Goal: Task Accomplishment & Management: Manage account settings

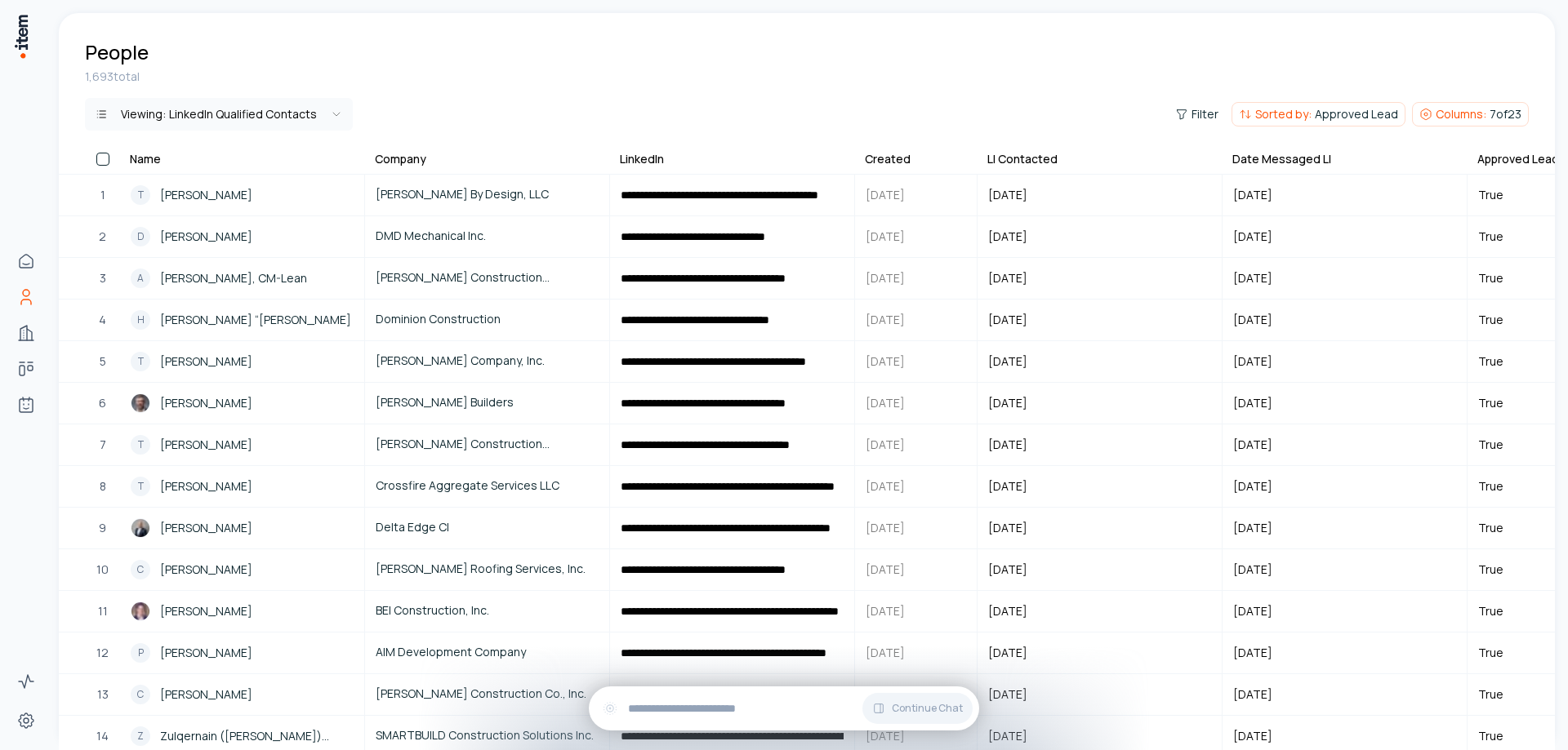
click at [889, 155] on div "Created" at bounding box center [888, 159] width 45 height 16
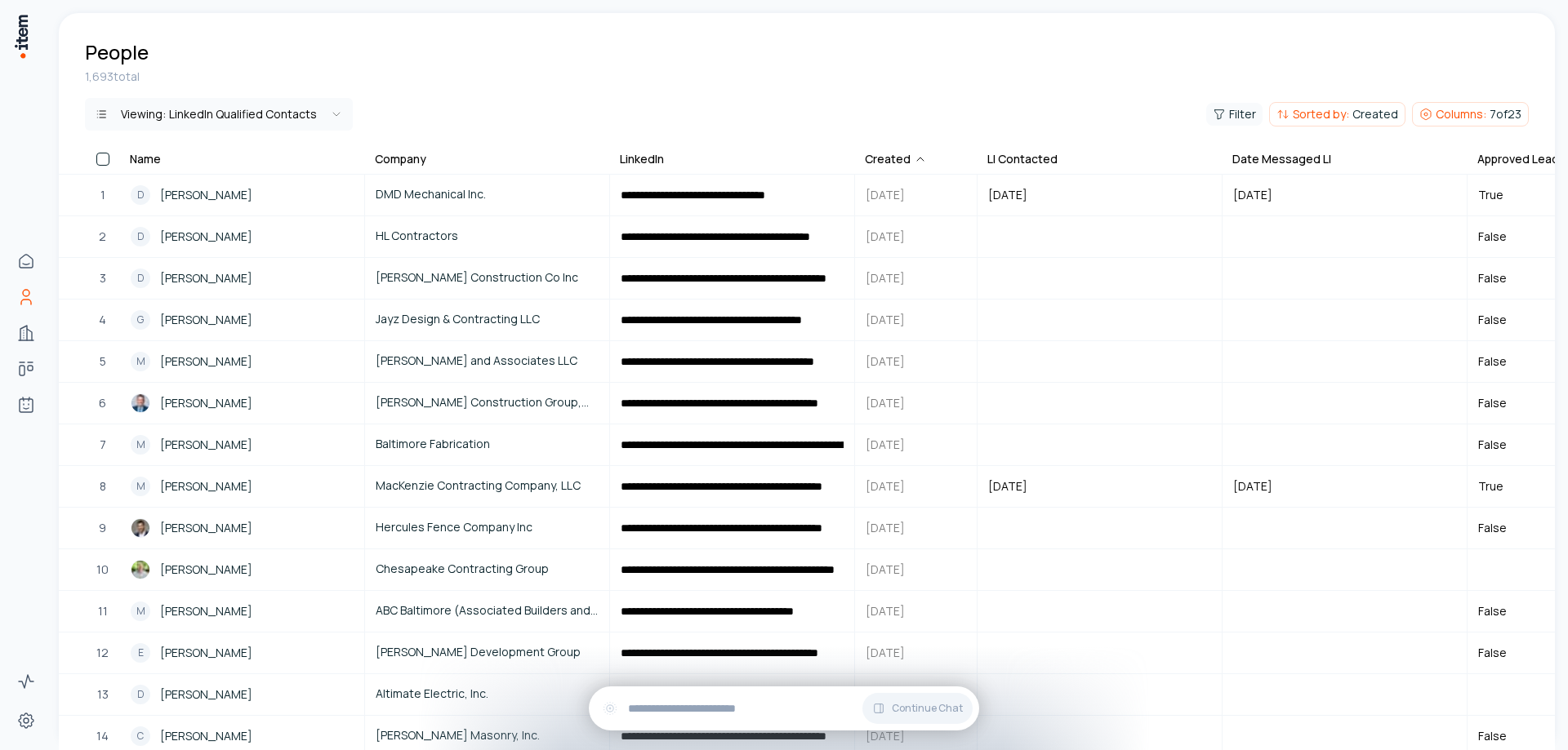
click at [1248, 111] on span "Filter" at bounding box center [1242, 115] width 27 height 16
click at [1193, 56] on html "**********" at bounding box center [784, 375] width 1568 height 750
click at [1361, 115] on span "Created" at bounding box center [1375, 115] width 45 height 16
click at [1114, 68] on html "**********" at bounding box center [784, 375] width 1568 height 750
click at [1442, 114] on span "Columns:" at bounding box center [1461, 115] width 51 height 16
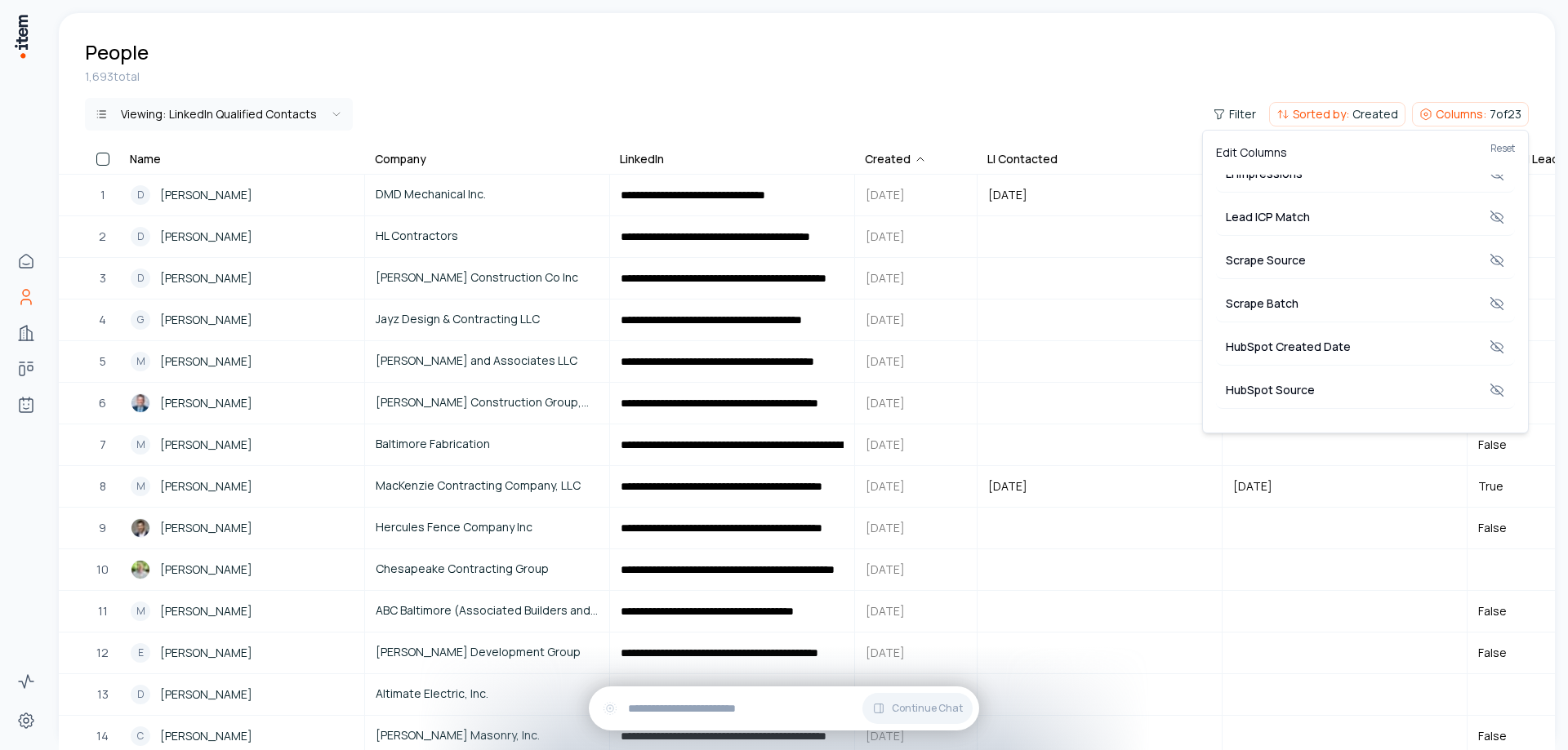
scroll to position [490, 0]
click at [1489, 263] on icon at bounding box center [1497, 265] width 16 height 16
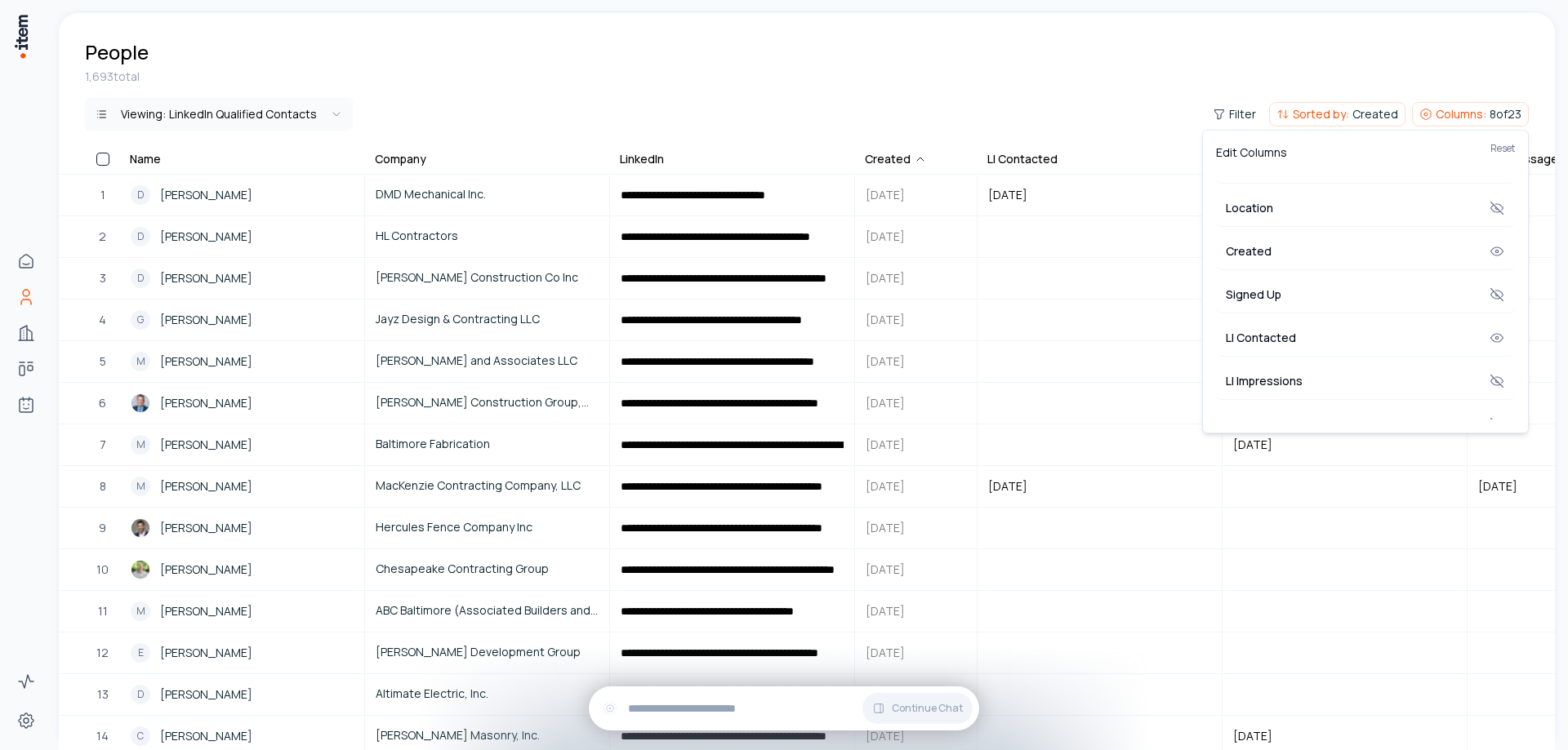
scroll to position [245, 0]
click at [1492, 245] on icon at bounding box center [1497, 251] width 16 height 16
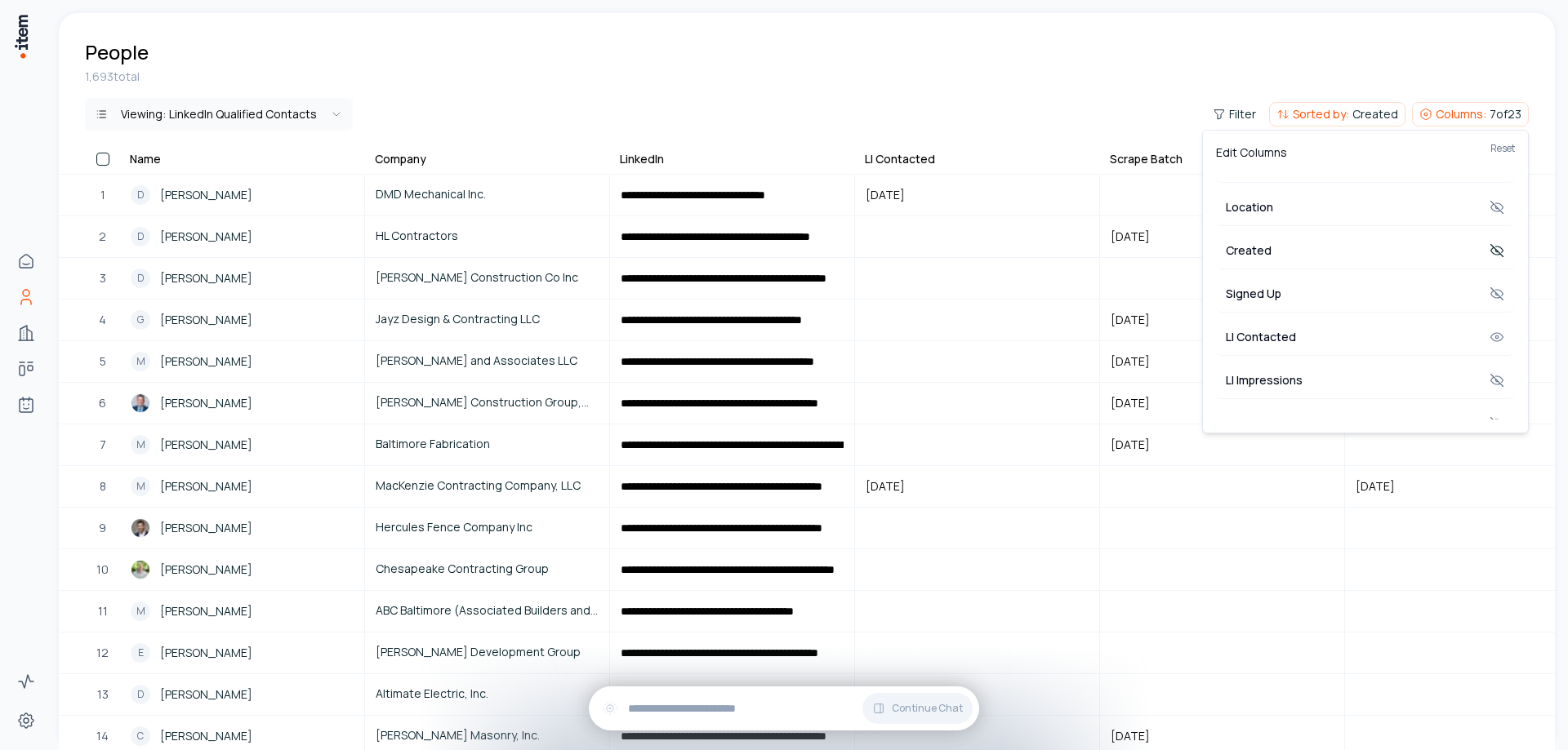
click at [1033, 63] on html "**********" at bounding box center [784, 375] width 1568 height 750
click at [1153, 155] on div "Scrape Batch" at bounding box center [1146, 159] width 73 height 16
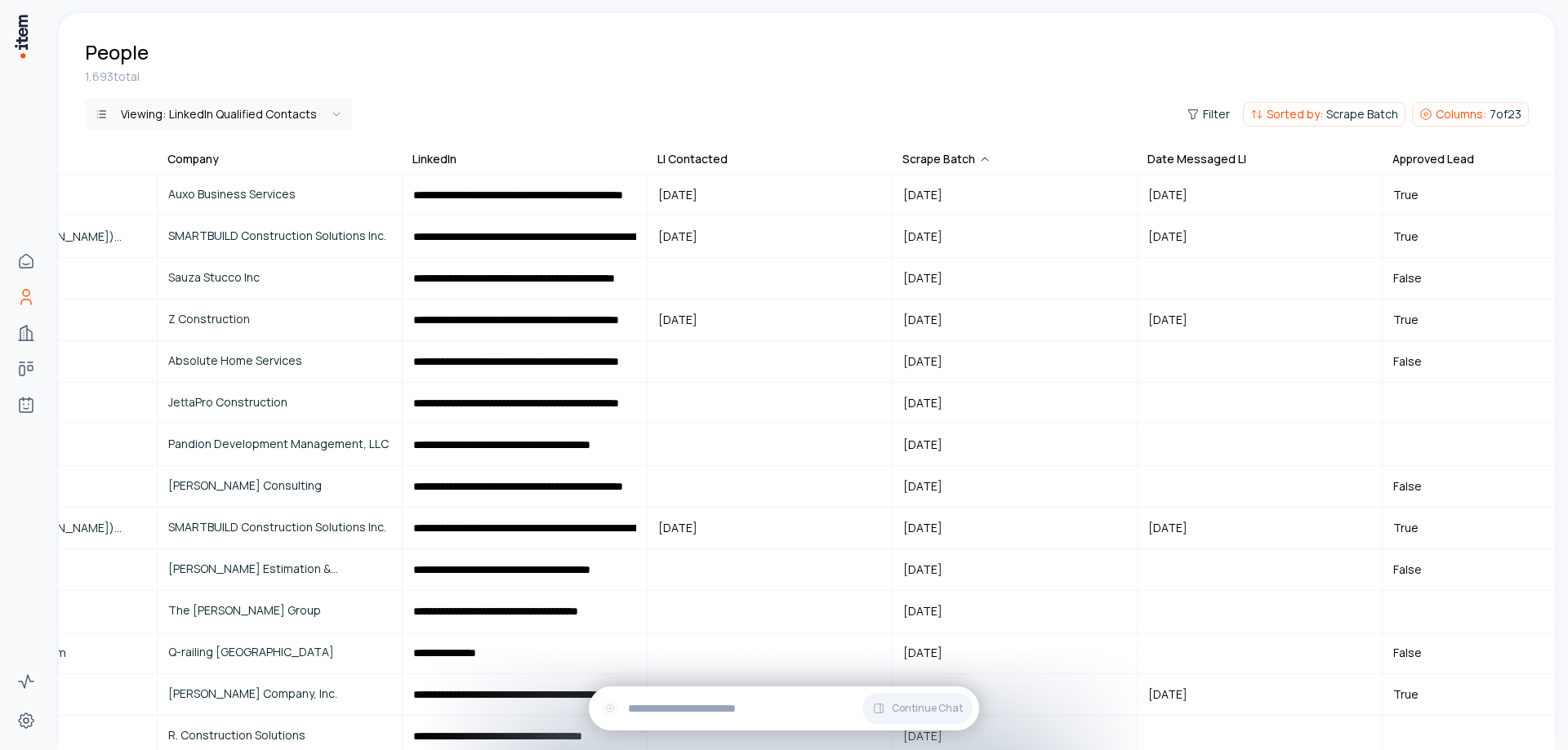
scroll to position [0, 212]
click at [1213, 113] on span "Filter" at bounding box center [1216, 115] width 27 height 16
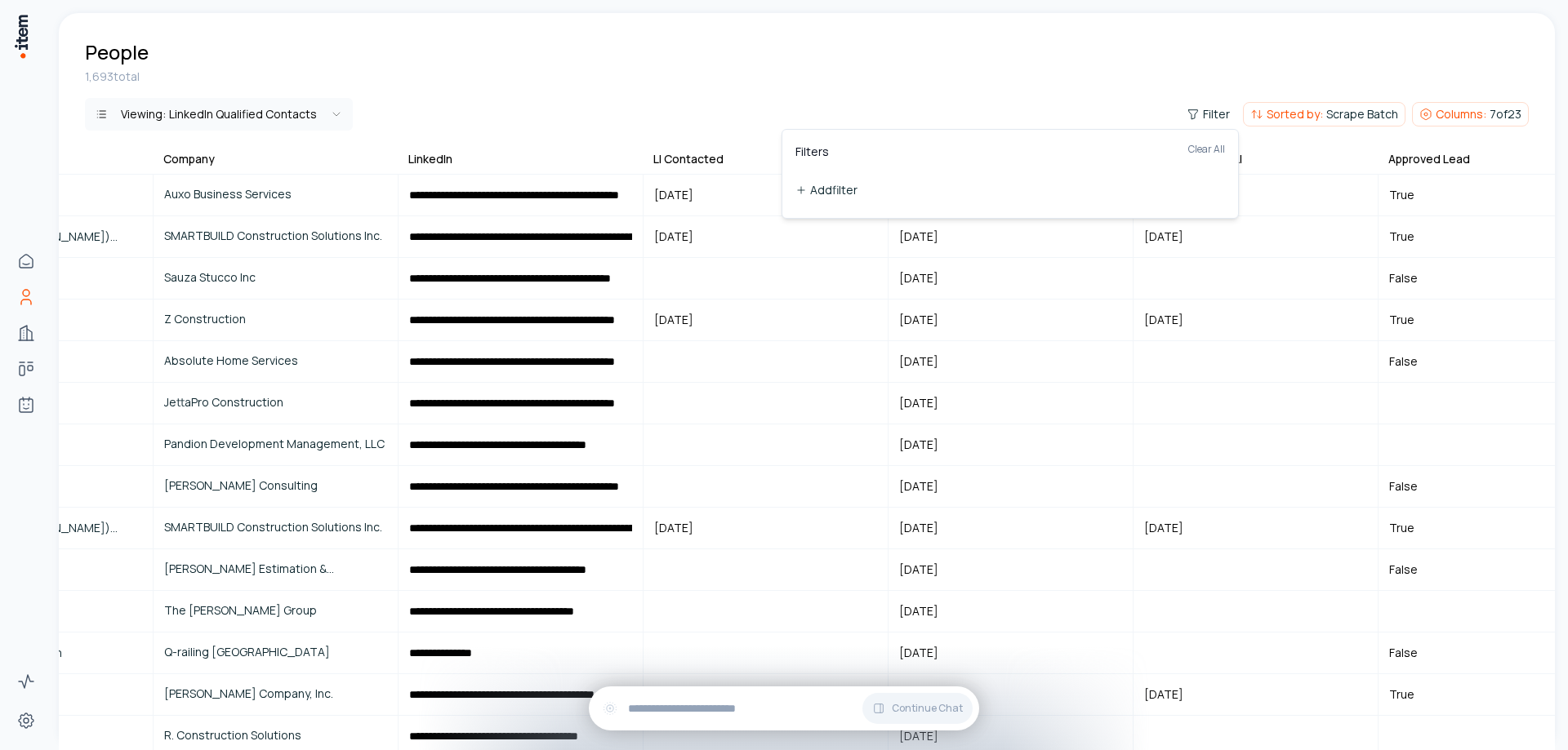
click at [832, 186] on button "Add filter" at bounding box center [1010, 190] width 429 height 29
click at [853, 185] on button "Name" at bounding box center [856, 189] width 123 height 26
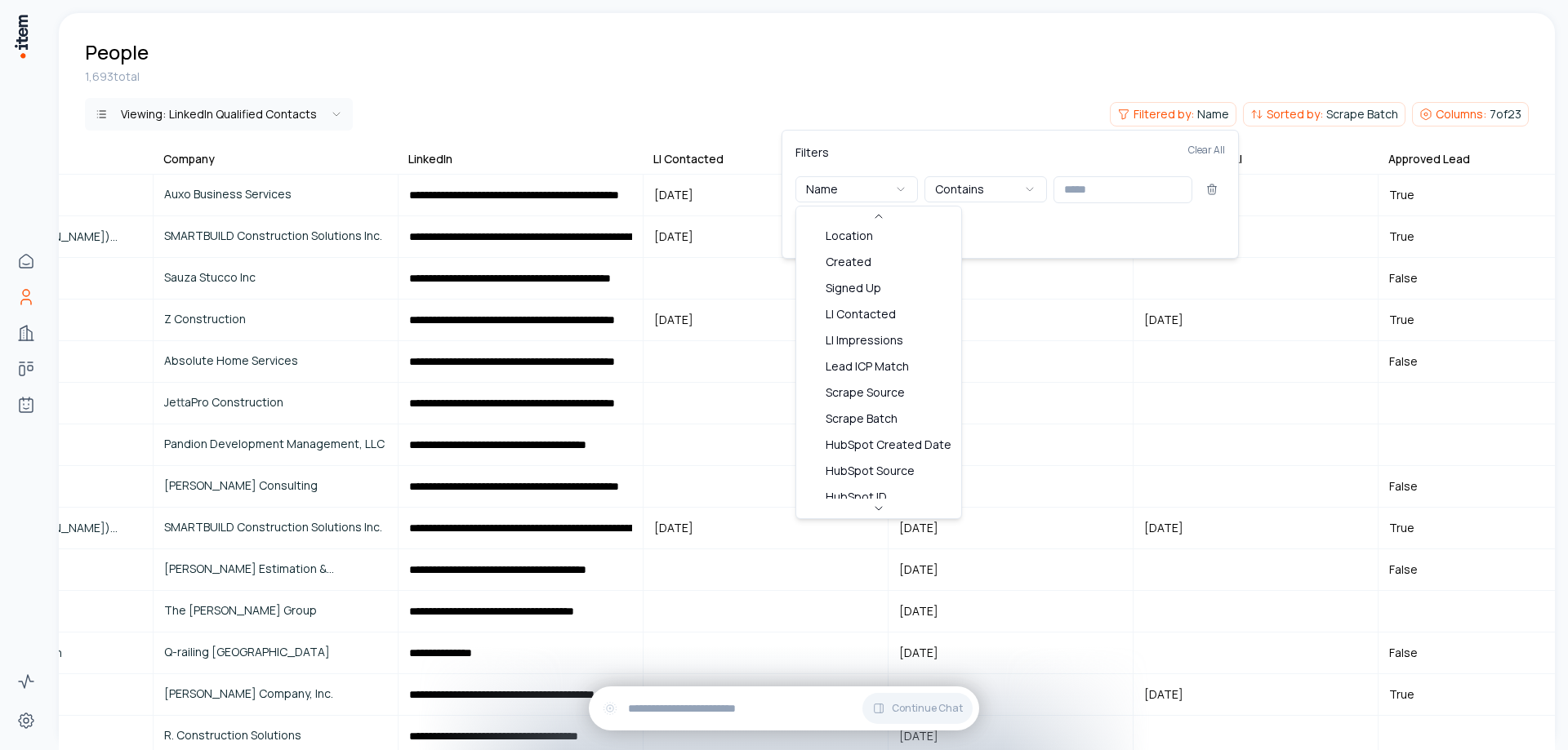
scroll to position [137, 0]
click at [900, 183] on icon "button" at bounding box center [900, 189] width 13 height 13
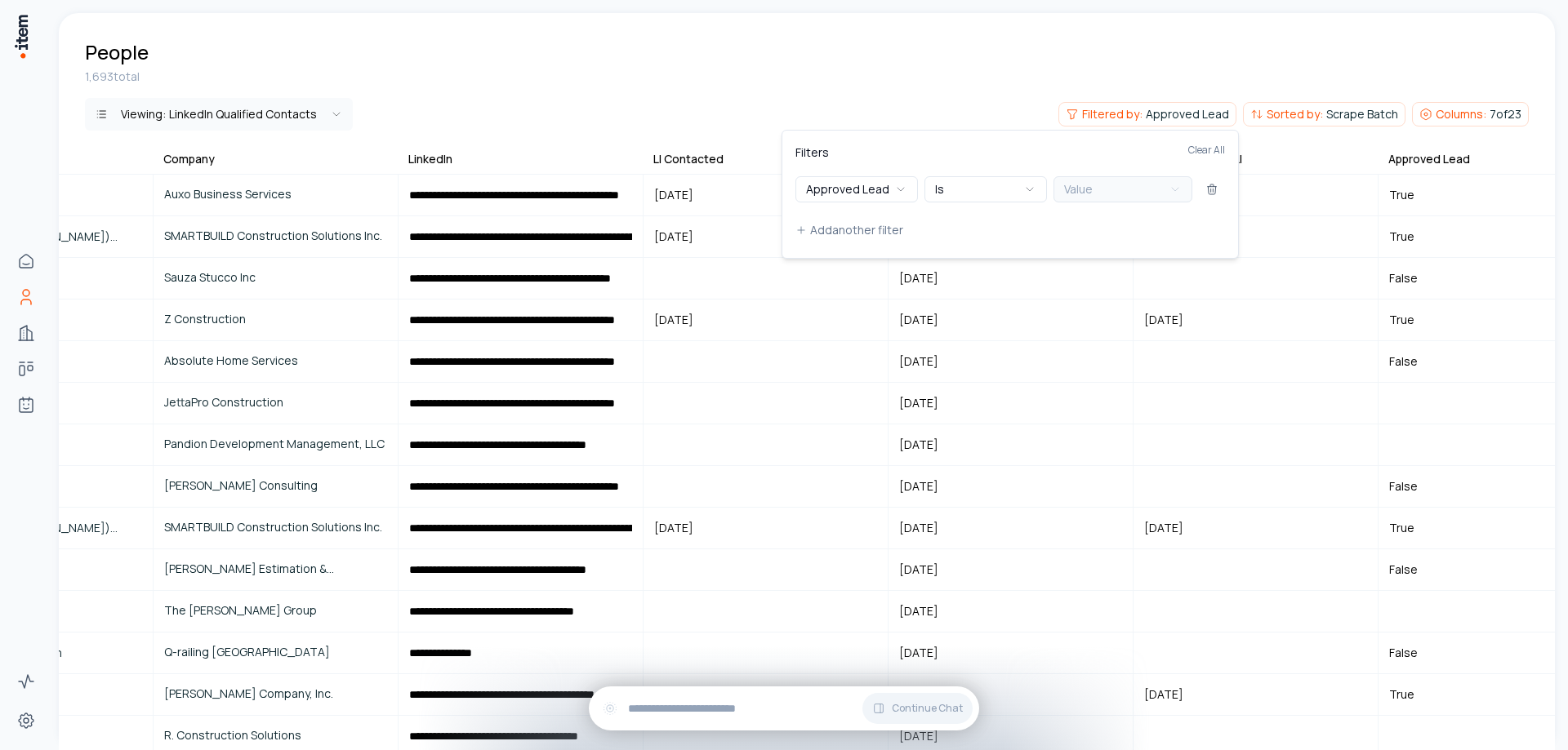
click at [1107, 190] on button "Value" at bounding box center [1122, 189] width 139 height 26
click at [1040, 234] on button "Add another filter" at bounding box center [1010, 230] width 429 height 29
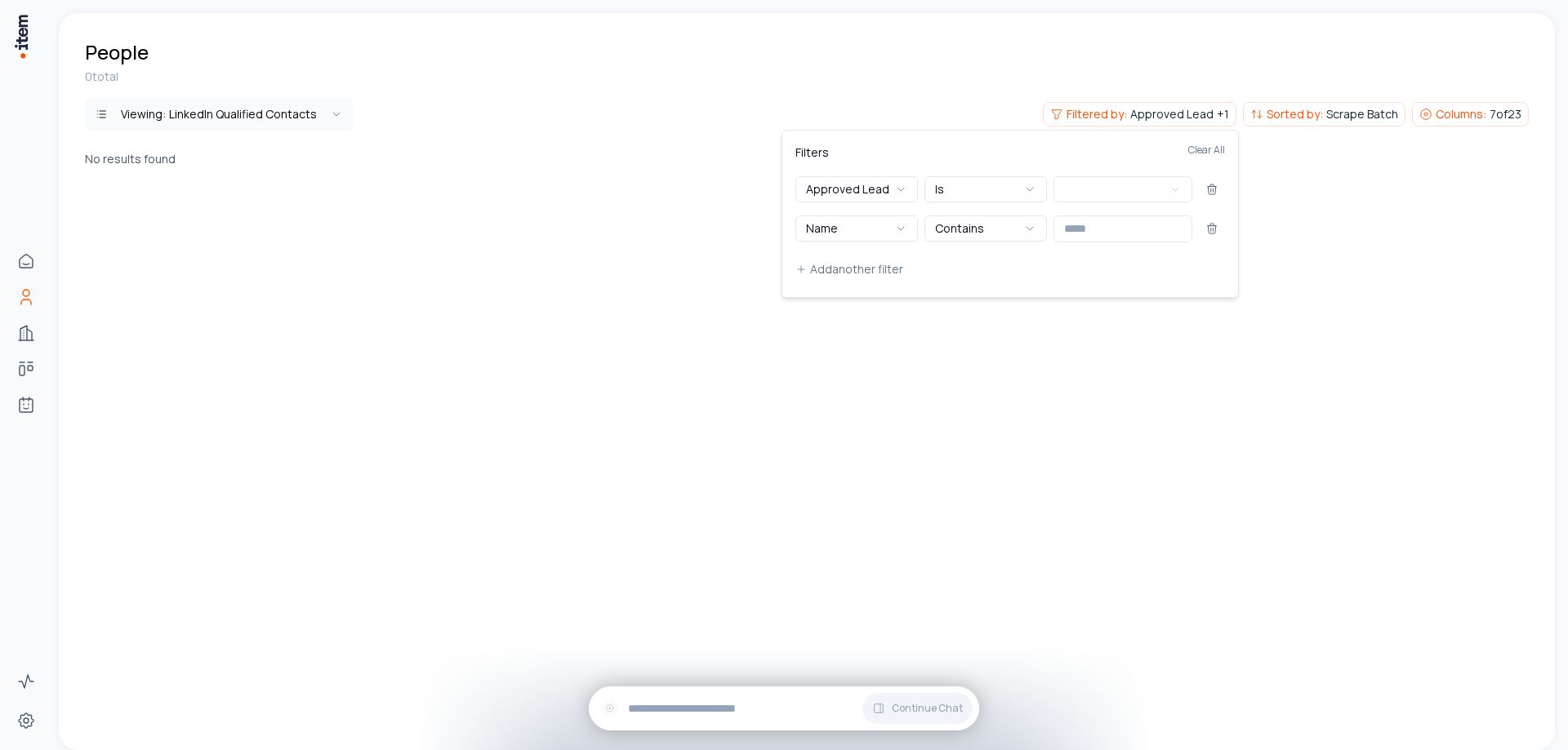
click at [907, 65] on html "Home People Companies Deals Agents Activity Settings People 0 total Viewing: Li…" at bounding box center [784, 375] width 1568 height 750
click at [1155, 109] on span "Approved Lead" at bounding box center [1171, 115] width 84 height 16
click at [1215, 233] on icon at bounding box center [1211, 230] width 7 height 7
click at [993, 67] on html "Home People Companies Deals Agents Activity Settings People 0 total Viewing: Li…" at bounding box center [784, 375] width 1568 height 750
click at [1135, 107] on span "Filtered by:" at bounding box center [1111, 115] width 60 height 16
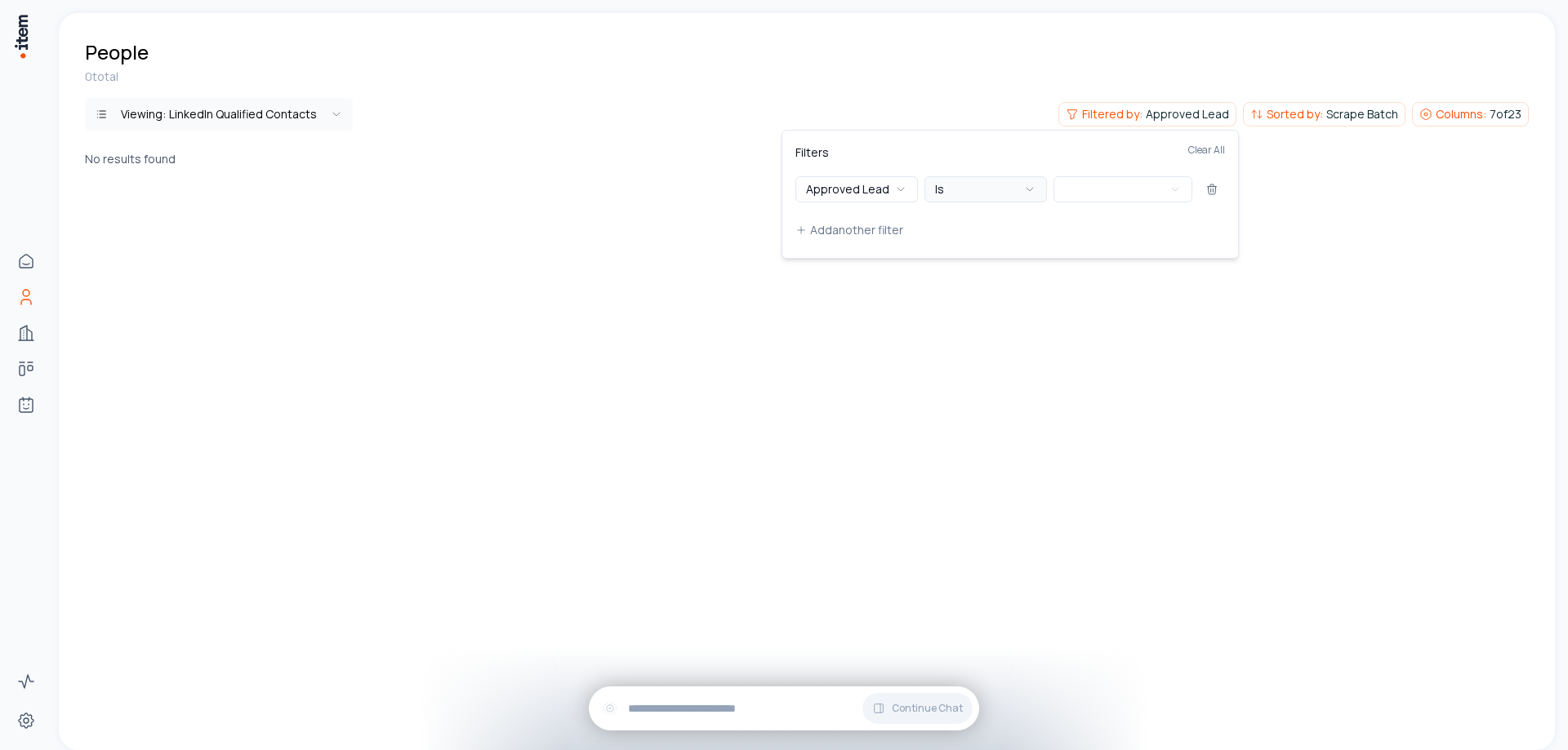
click at [978, 185] on button "Is" at bounding box center [985, 189] width 123 height 26
click at [1195, 63] on html "Home People Companies Deals Agents Activity Settings People 1,506 total Viewing…" at bounding box center [784, 375] width 1568 height 750
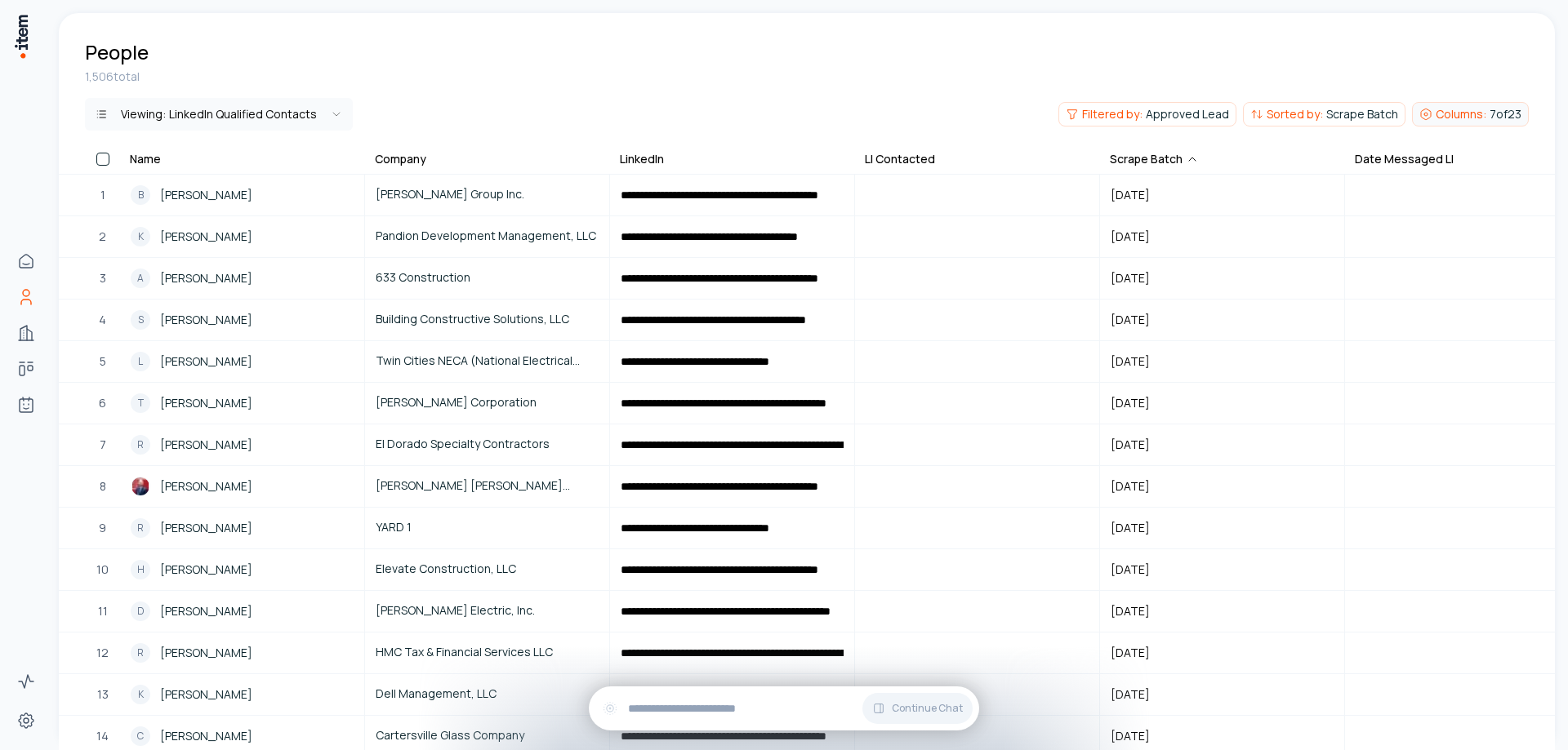
click at [1479, 118] on span "Columns:" at bounding box center [1461, 115] width 51 height 16
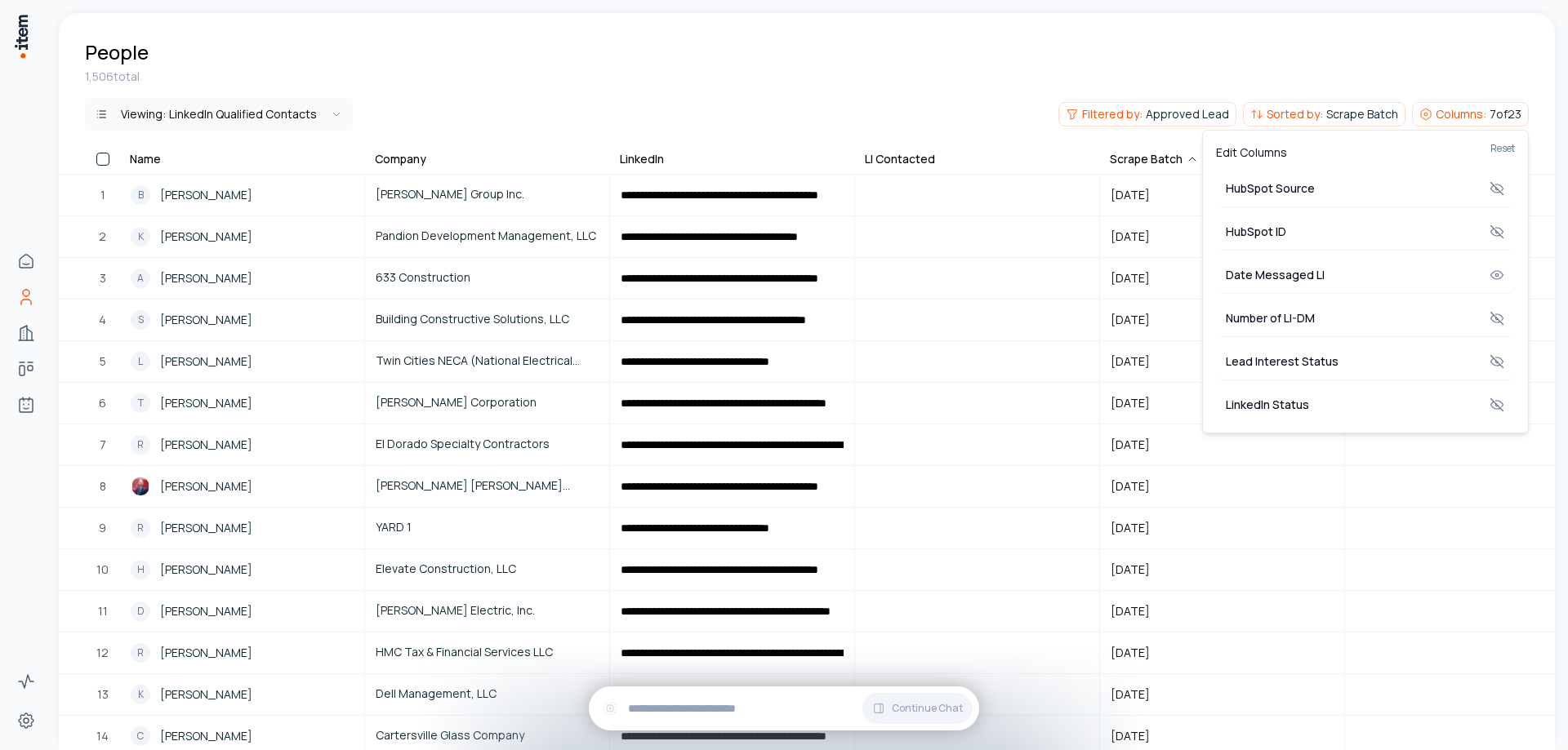
scroll to position [735, 0]
click at [1491, 235] on icon at bounding box center [1496, 236] width 12 height 8
click at [1266, 29] on html "**********" at bounding box center [784, 375] width 1568 height 750
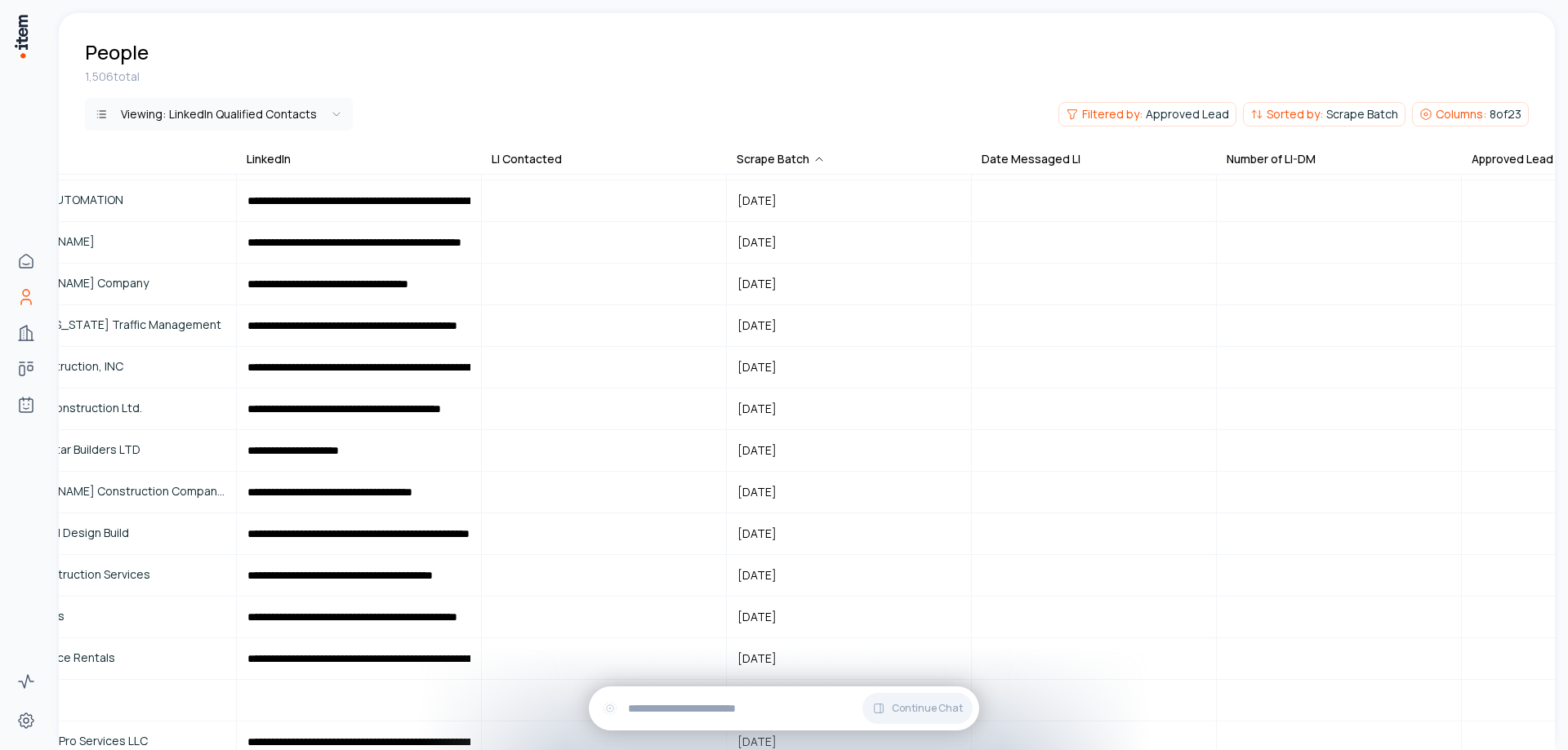
scroll to position [2366, 538]
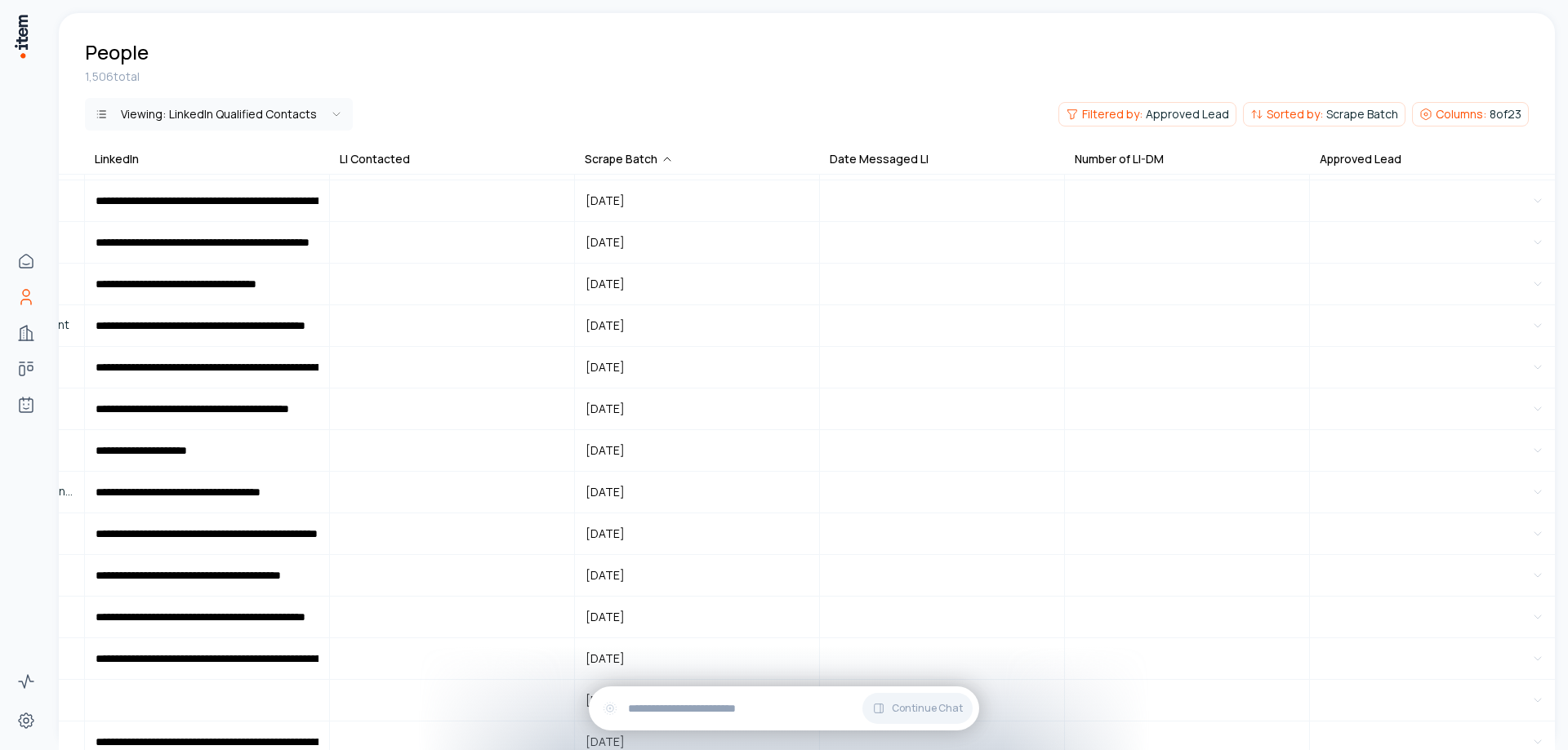
click at [1182, 114] on span "Approved Lead" at bounding box center [1187, 115] width 84 height 16
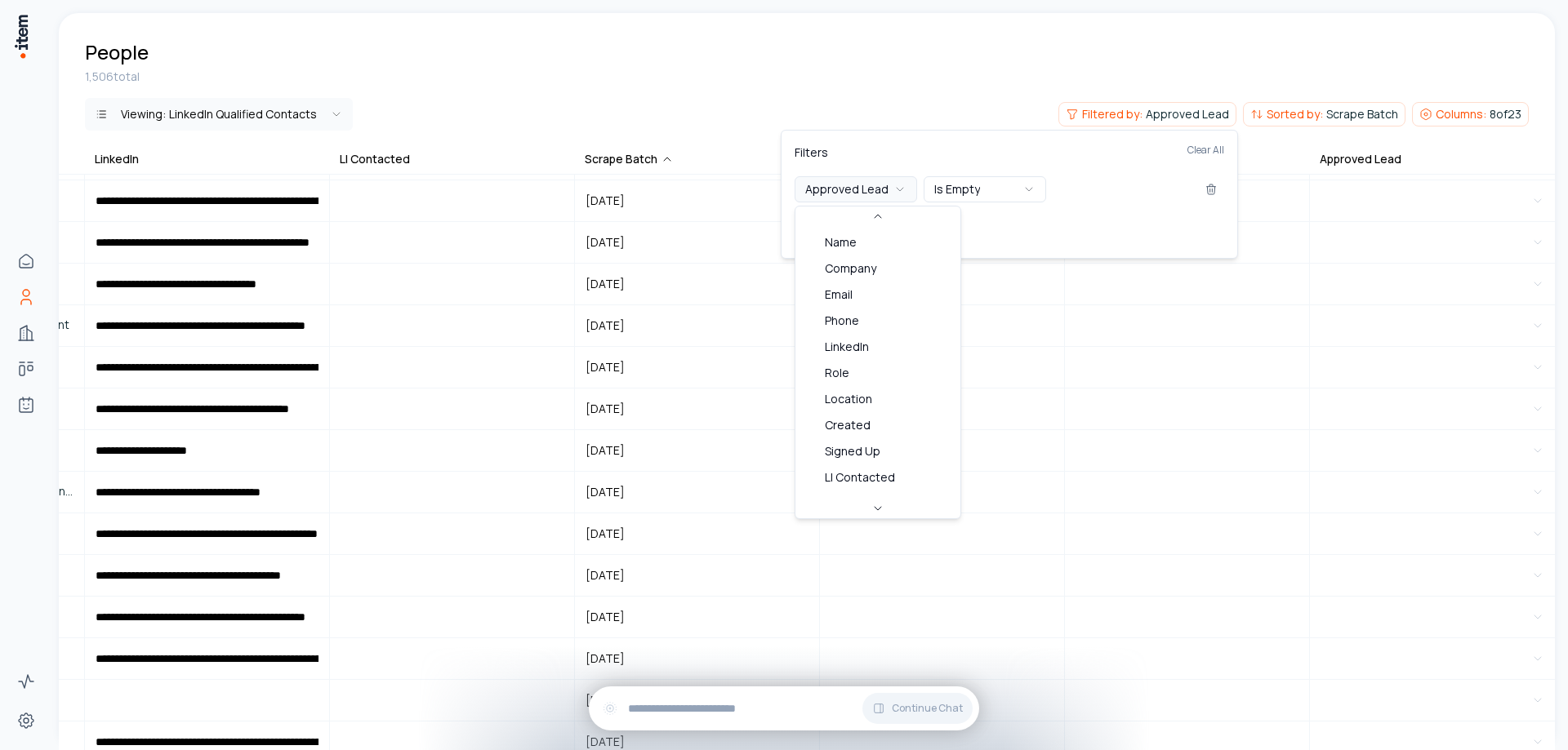
click at [896, 187] on icon "button" at bounding box center [900, 189] width 13 height 13
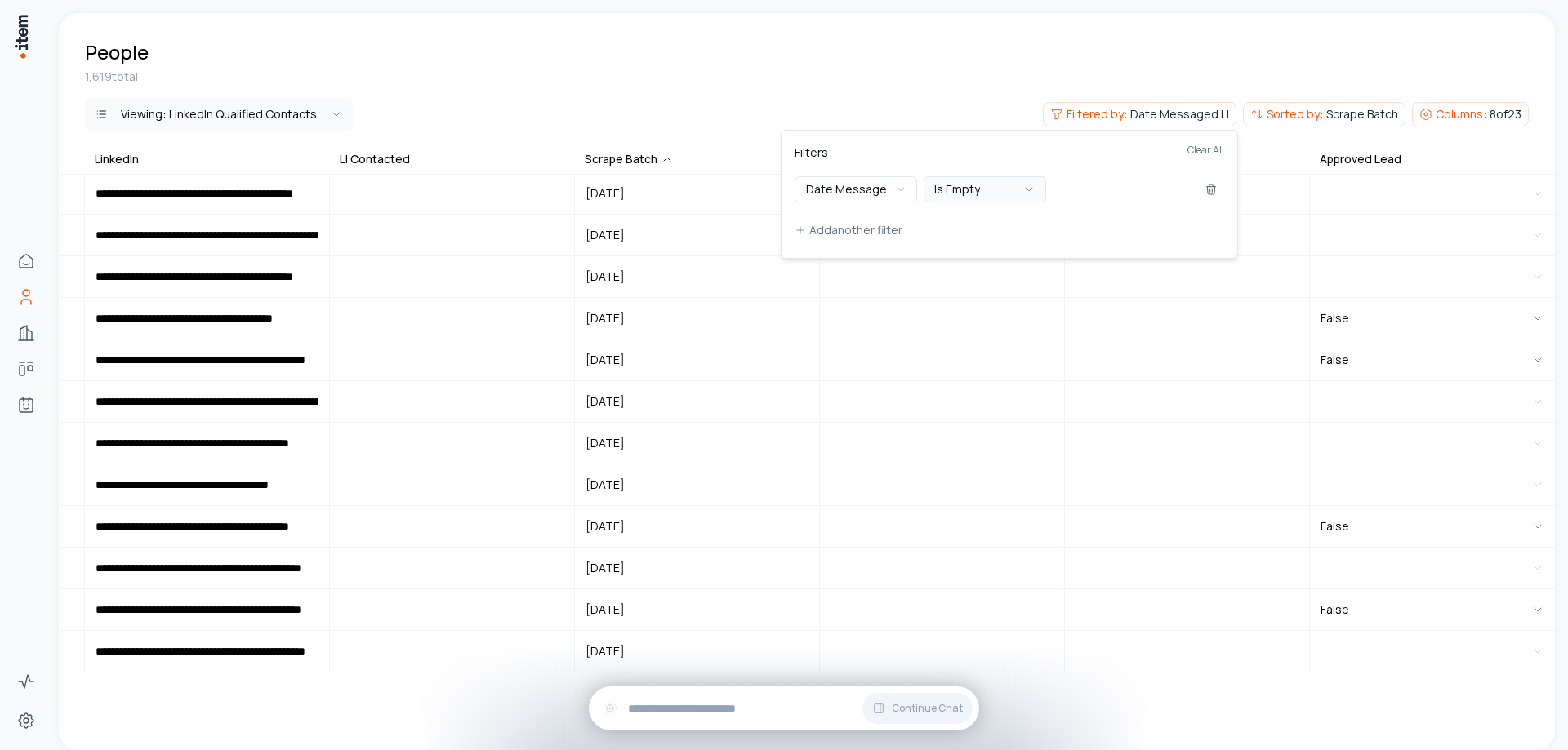
scroll to position [1595, 538]
click at [981, 190] on button "Is Empty" at bounding box center [984, 189] width 123 height 26
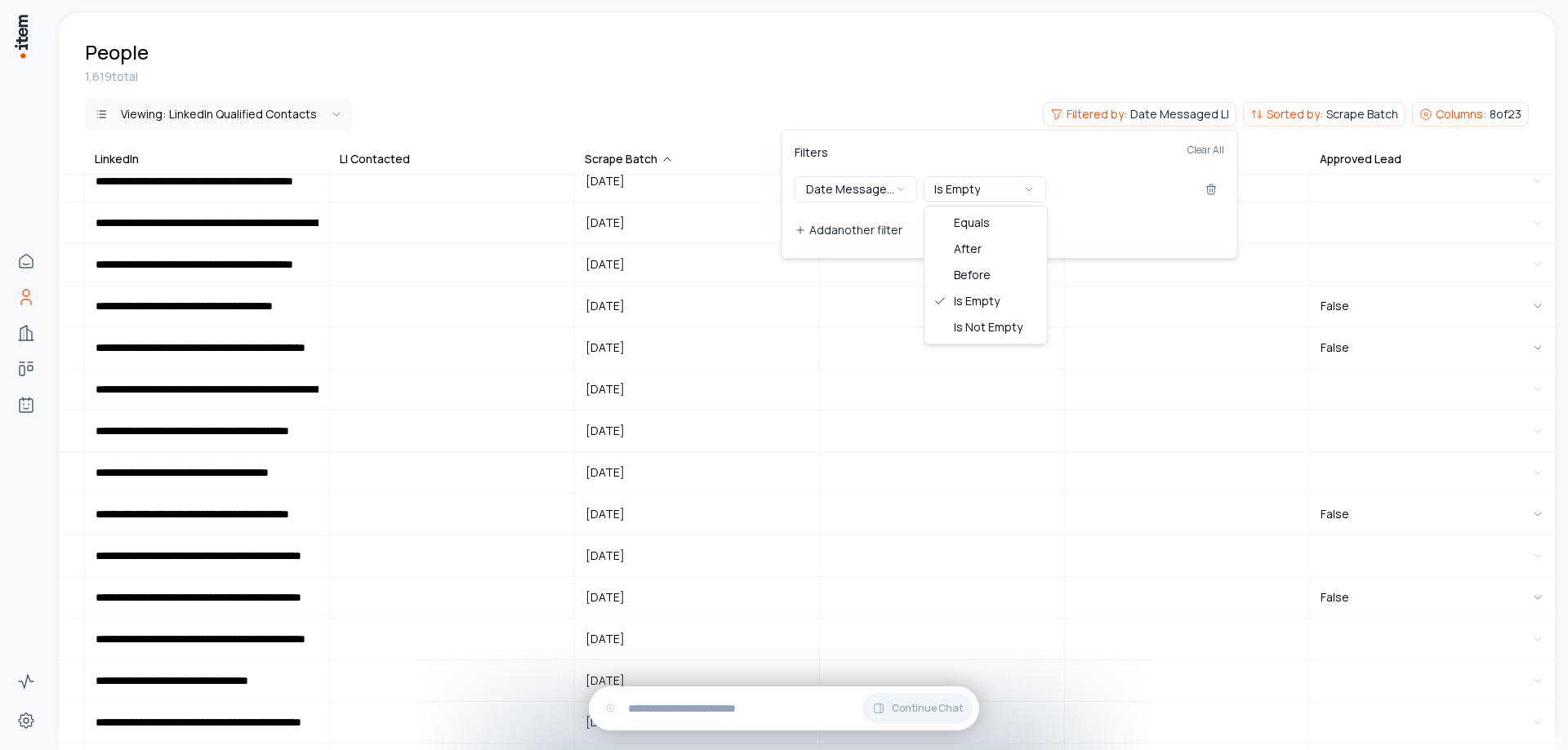
click at [1173, 219] on button "Add another filter" at bounding box center [1009, 230] width 429 height 29
click at [864, 188] on button "Date Messaged LI" at bounding box center [855, 189] width 123 height 26
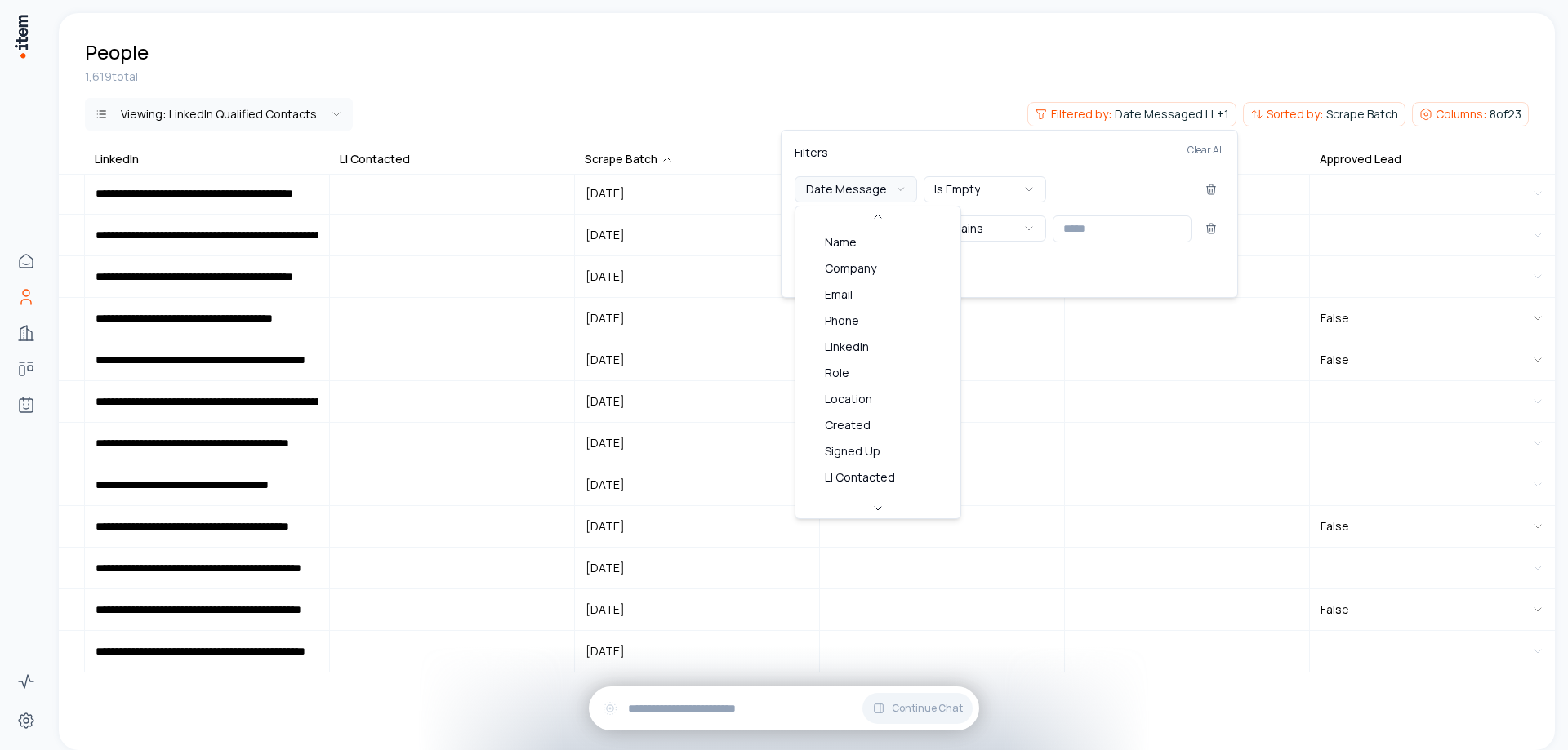
scroll to position [201, 0]
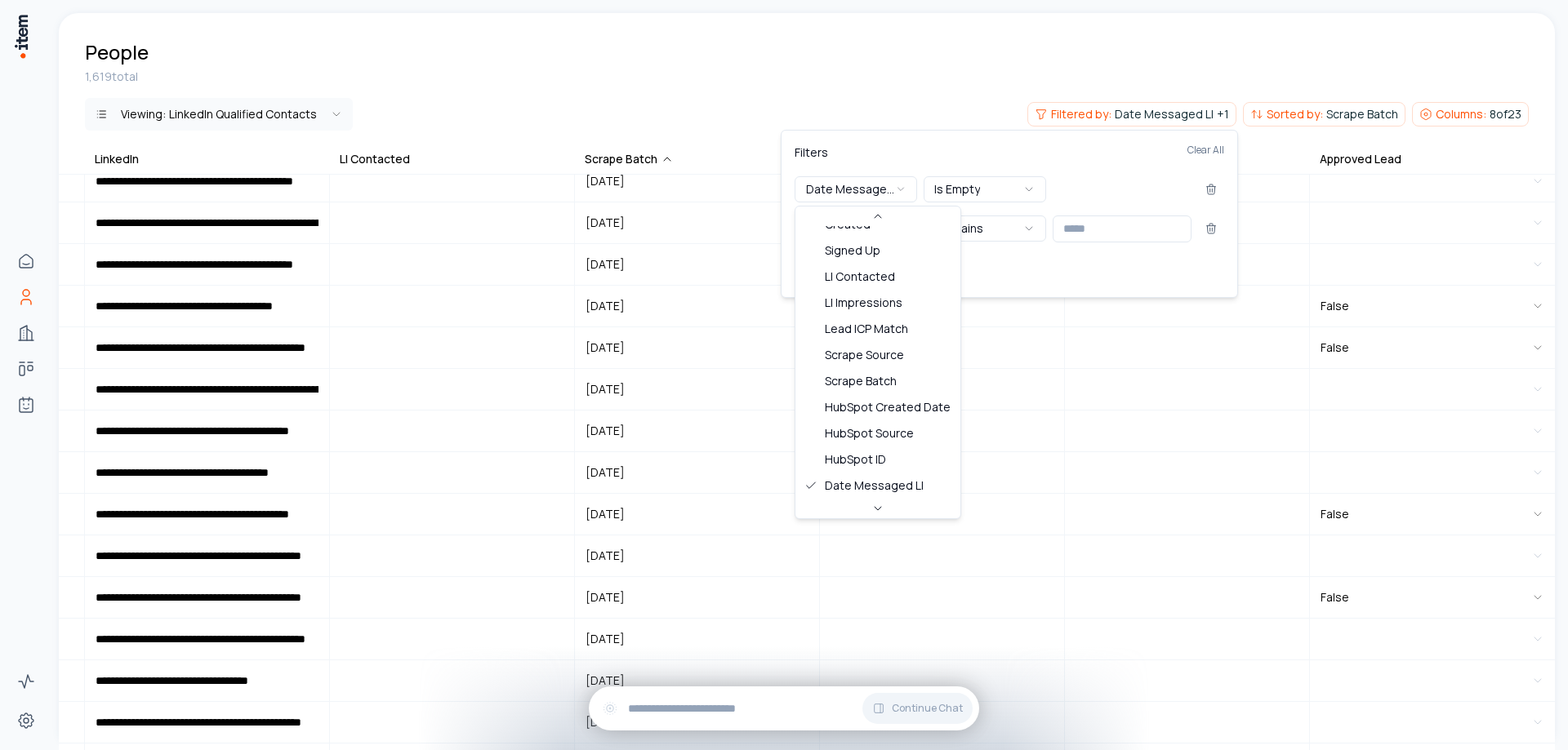
click at [967, 153] on div "Filters Clear All" at bounding box center [1009, 160] width 429 height 33
click at [902, 186] on icon "button" at bounding box center [900, 189] width 12 height 13
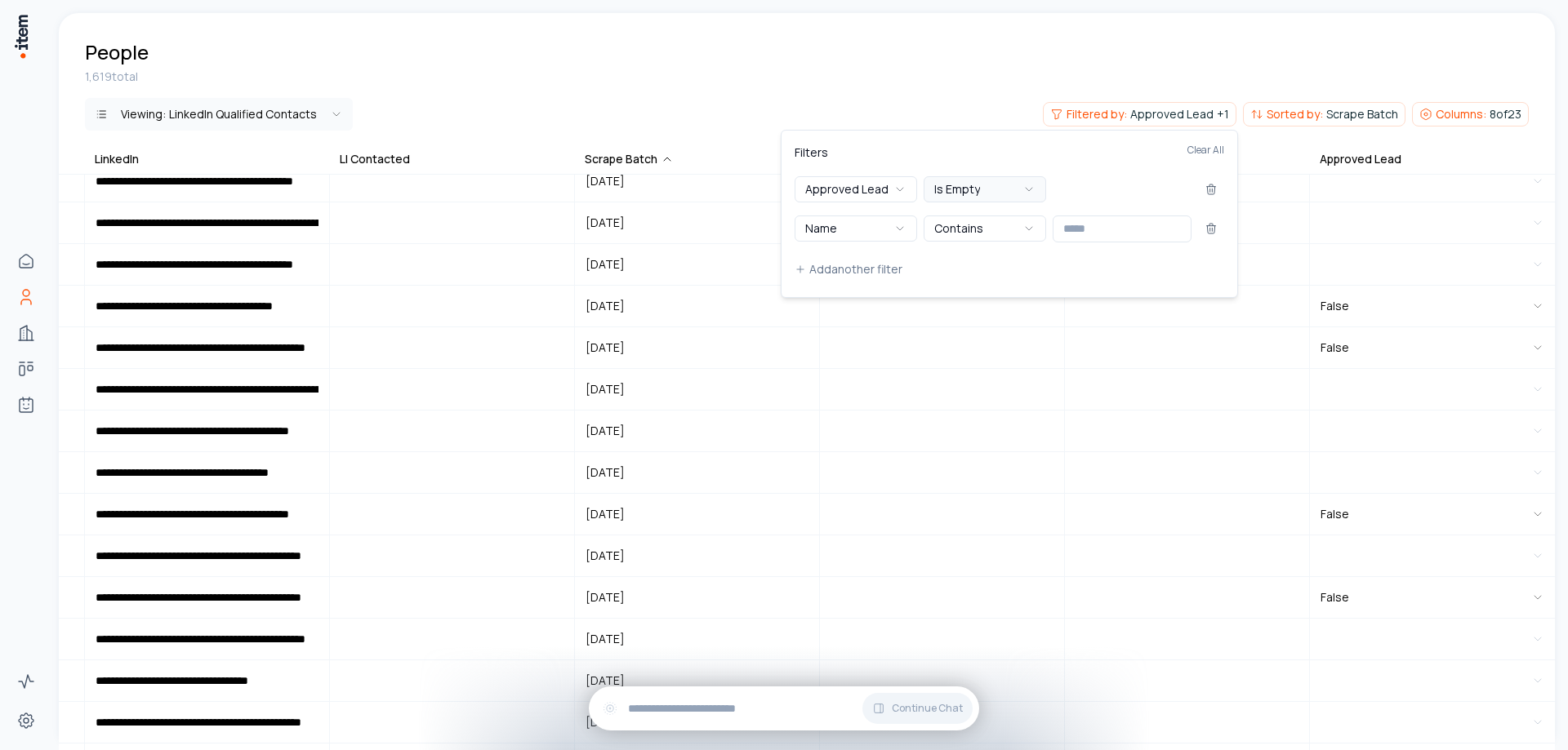
click at [1030, 187] on icon "button" at bounding box center [1029, 189] width 13 height 13
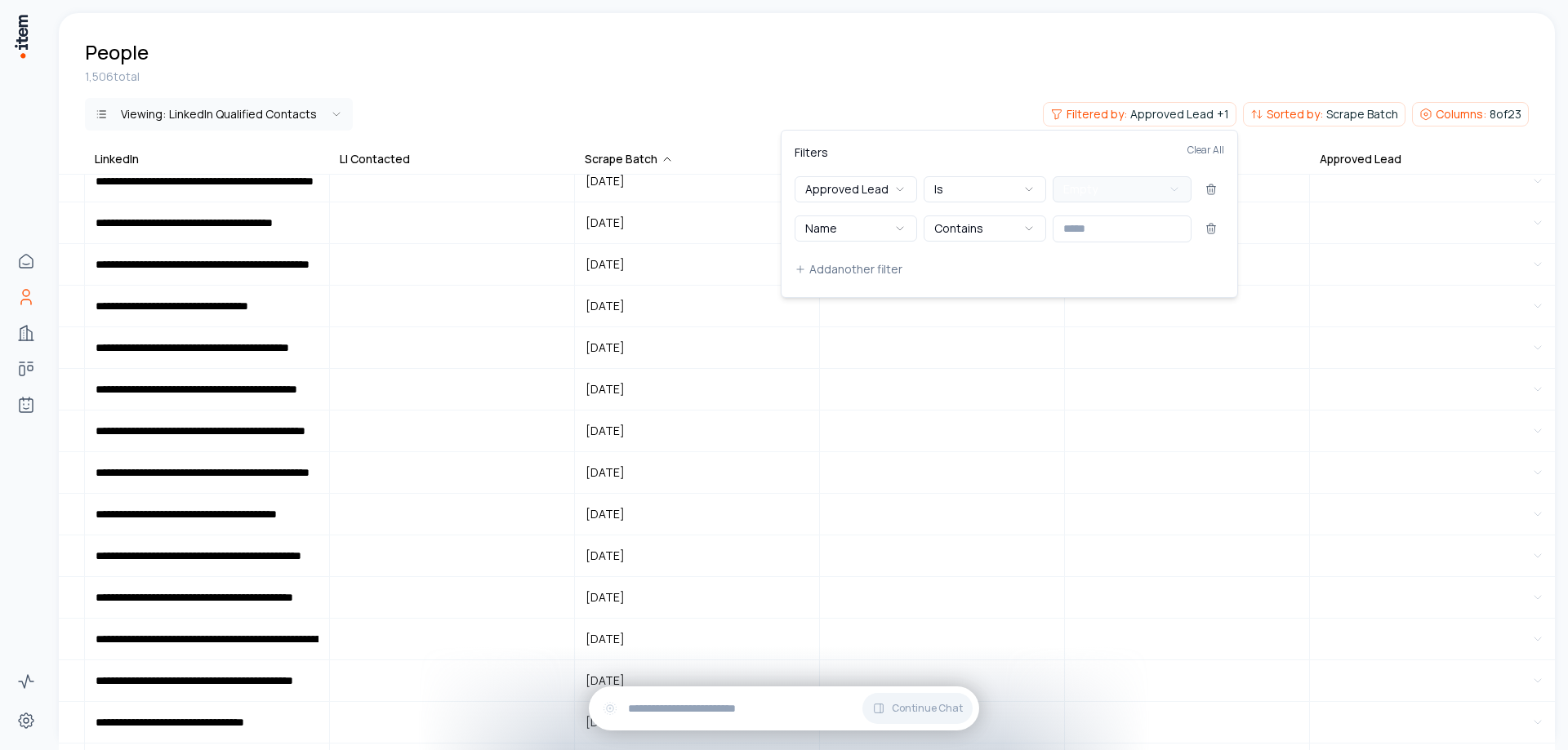
click at [1157, 184] on button "Empty" at bounding box center [1121, 189] width 139 height 26
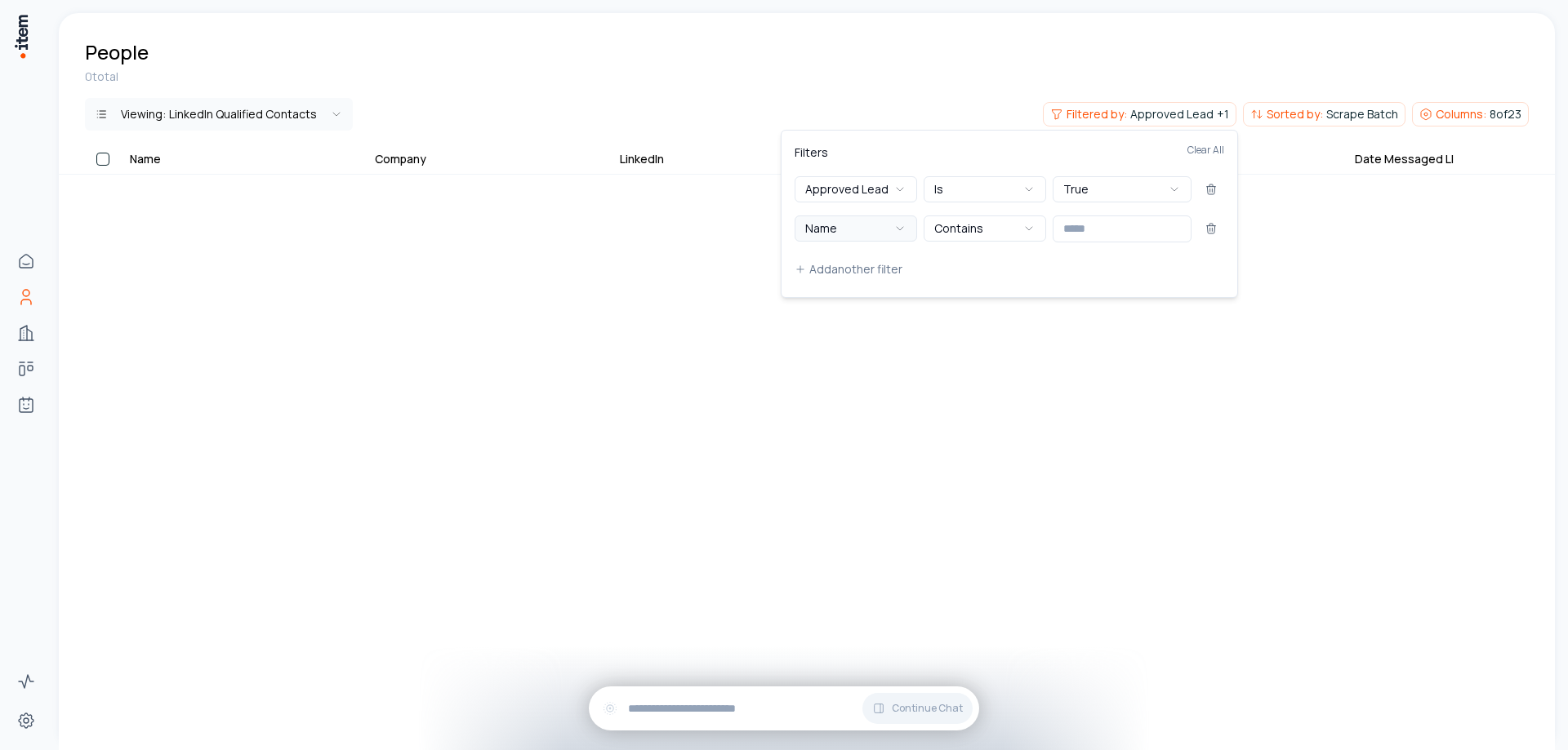
scroll to position [1595, 0]
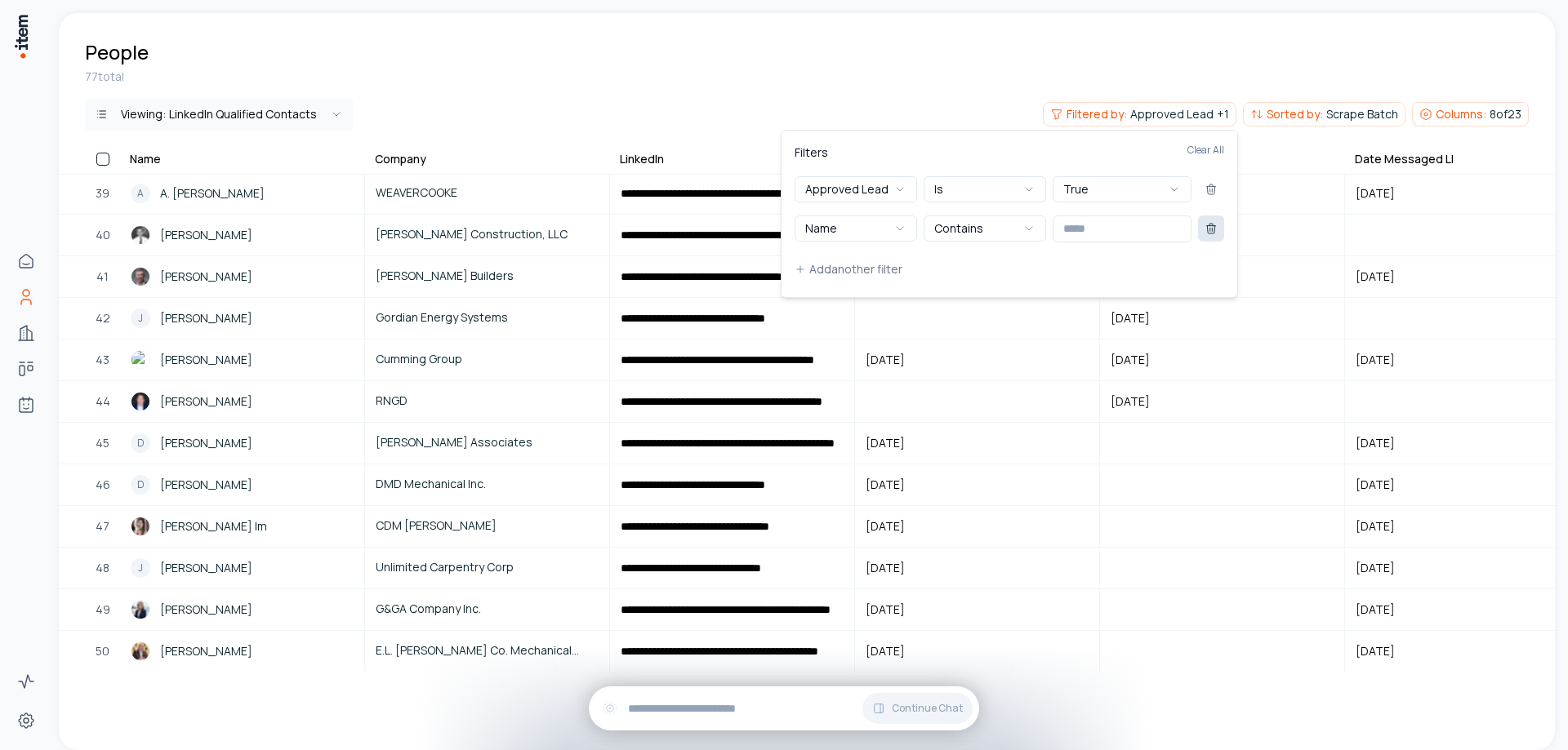
click at [1216, 222] on icon at bounding box center [1211, 228] width 13 height 13
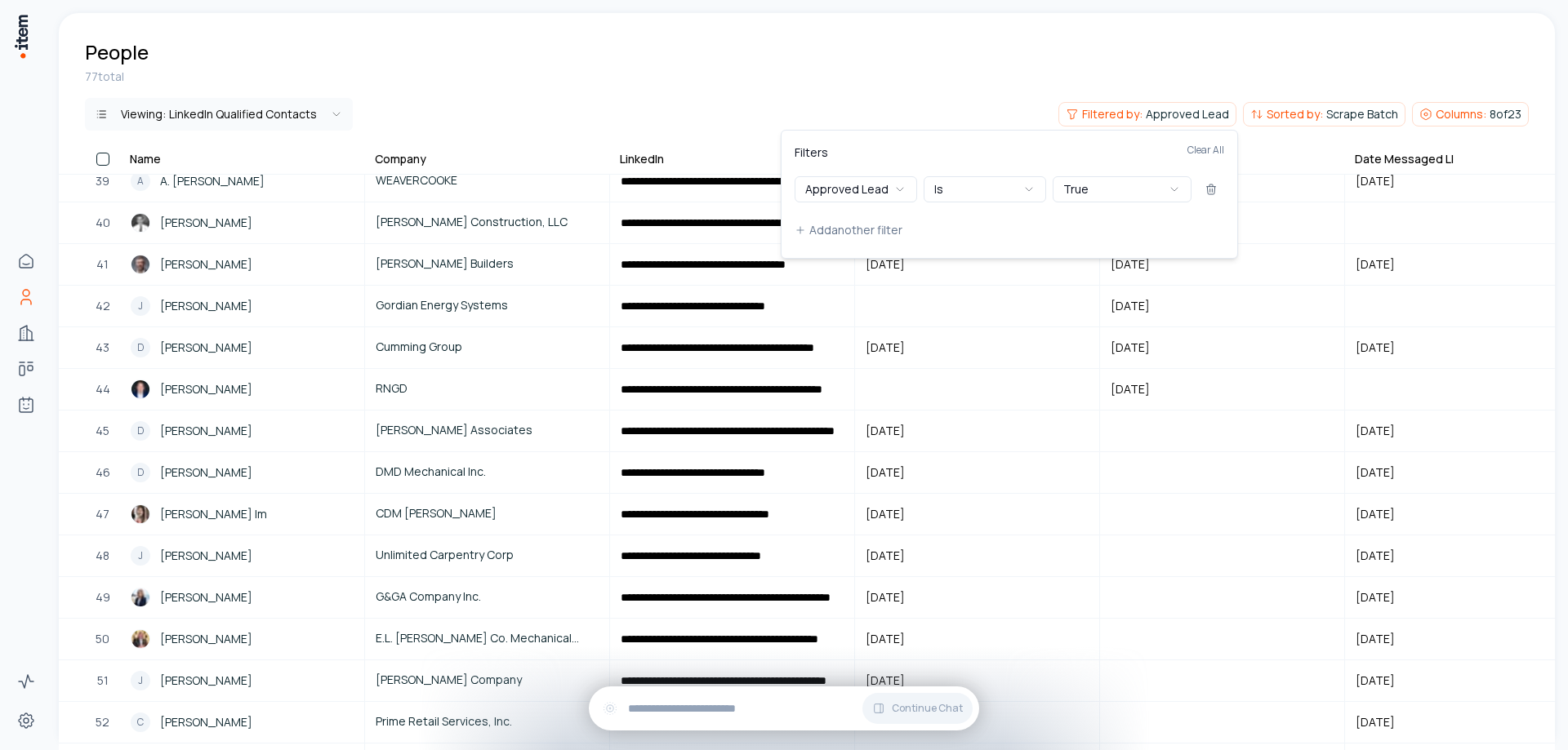
click at [907, 70] on html "**********" at bounding box center [784, 375] width 1568 height 750
click at [1422, 155] on div "Date Messaged LI" at bounding box center [1403, 159] width 99 height 16
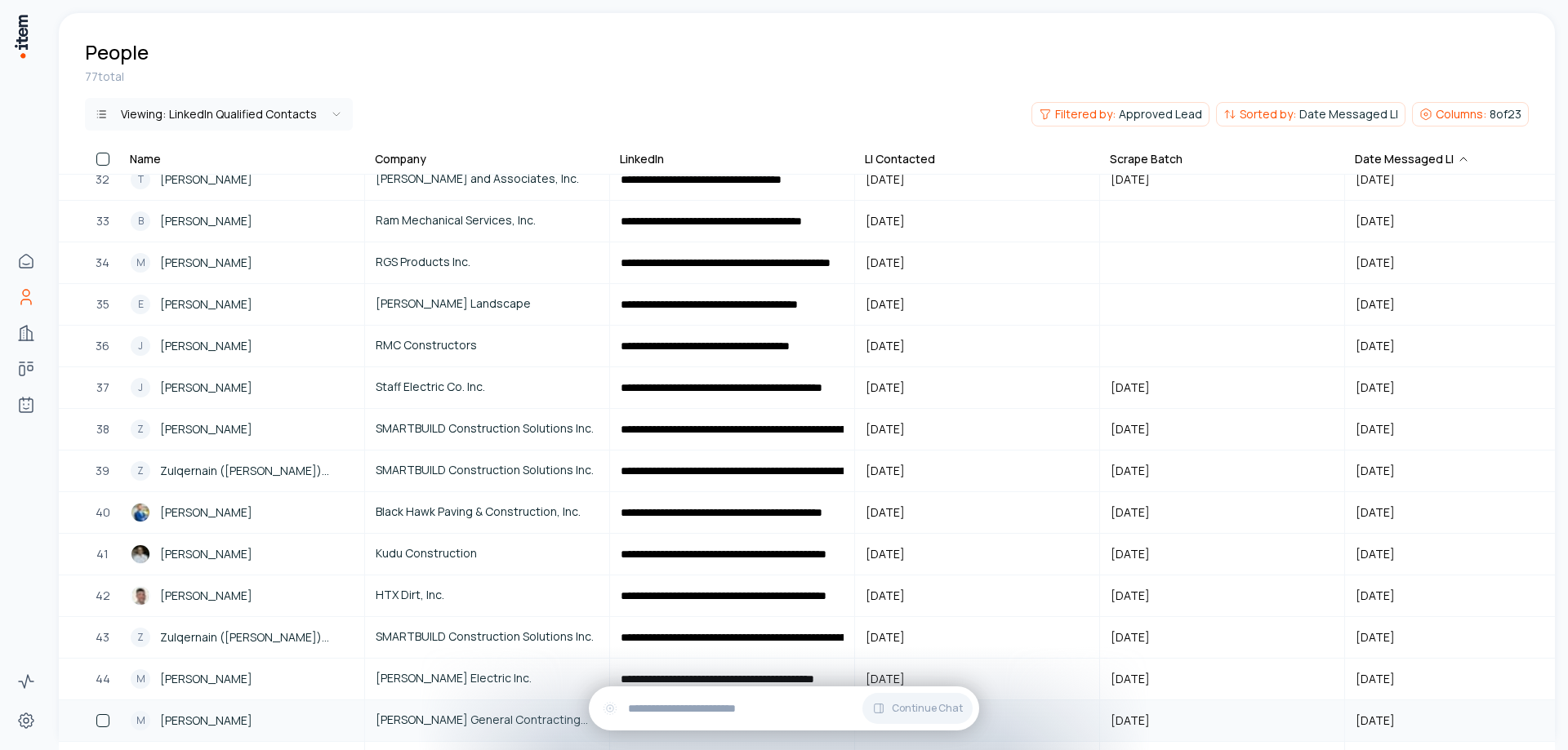
scroll to position [1714, 0]
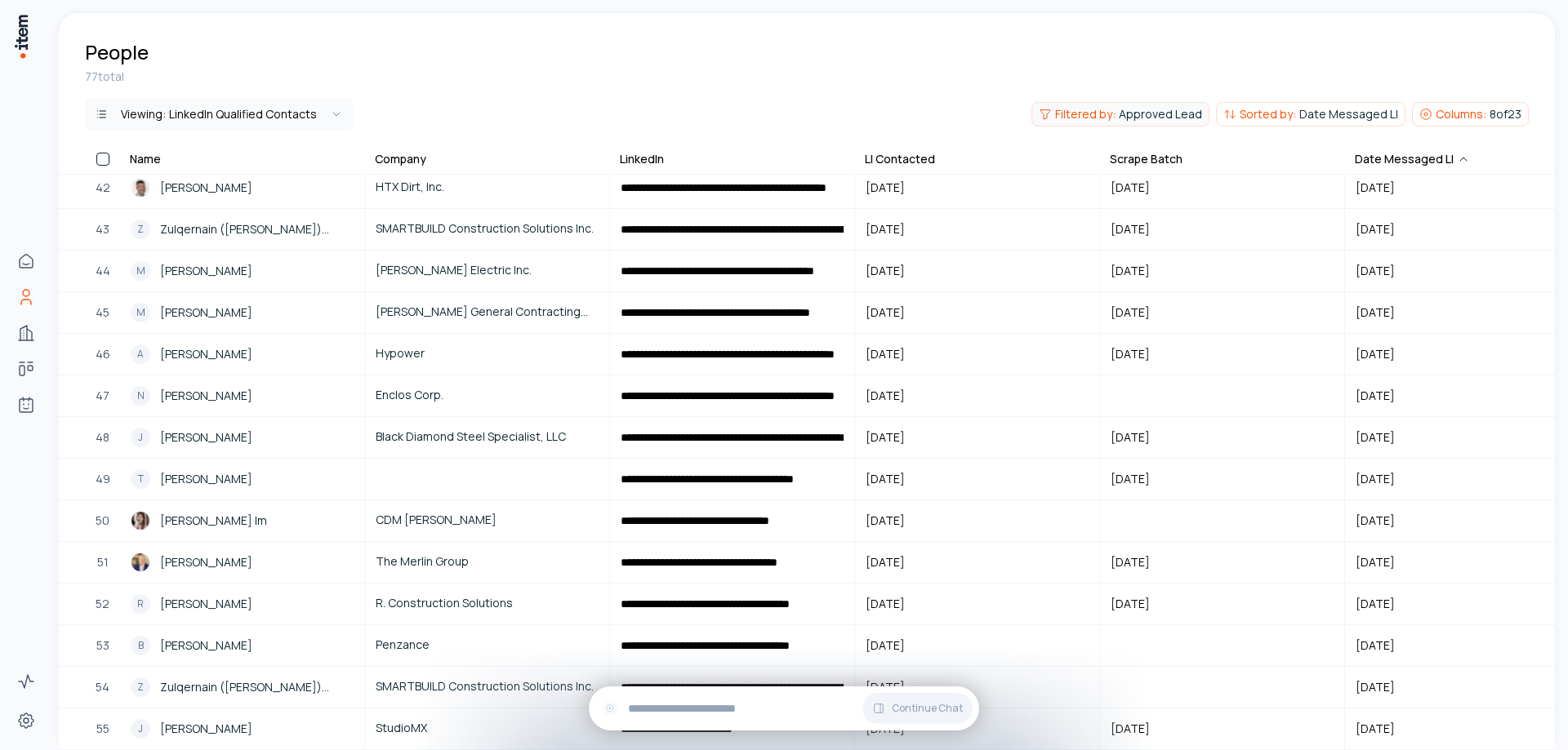
click at [1160, 115] on span "Approved Lead" at bounding box center [1161, 115] width 84 height 16
click at [943, 72] on html "**********" at bounding box center [784, 375] width 1568 height 750
click at [1456, 155] on icon at bounding box center [1462, 159] width 13 height 13
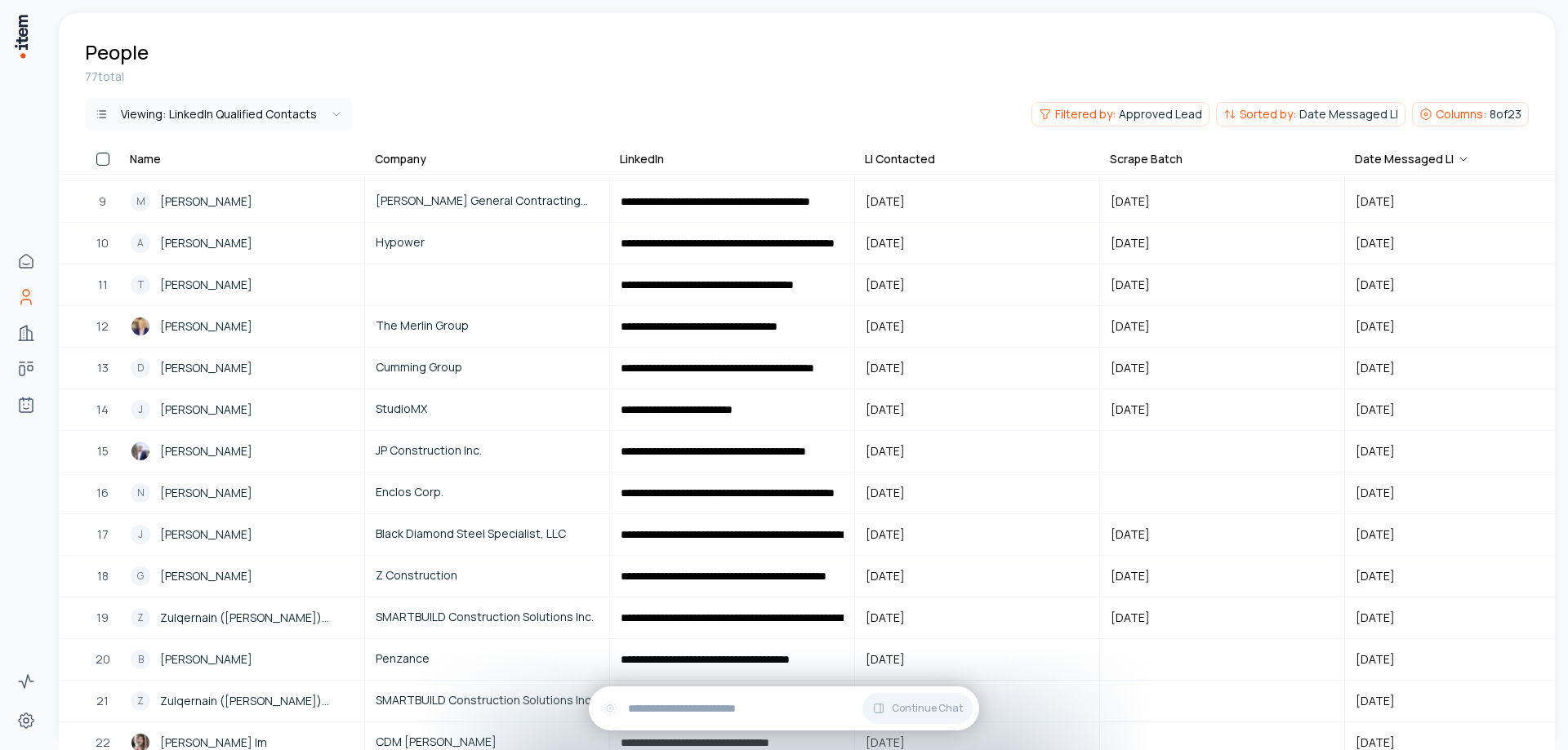
scroll to position [0, 0]
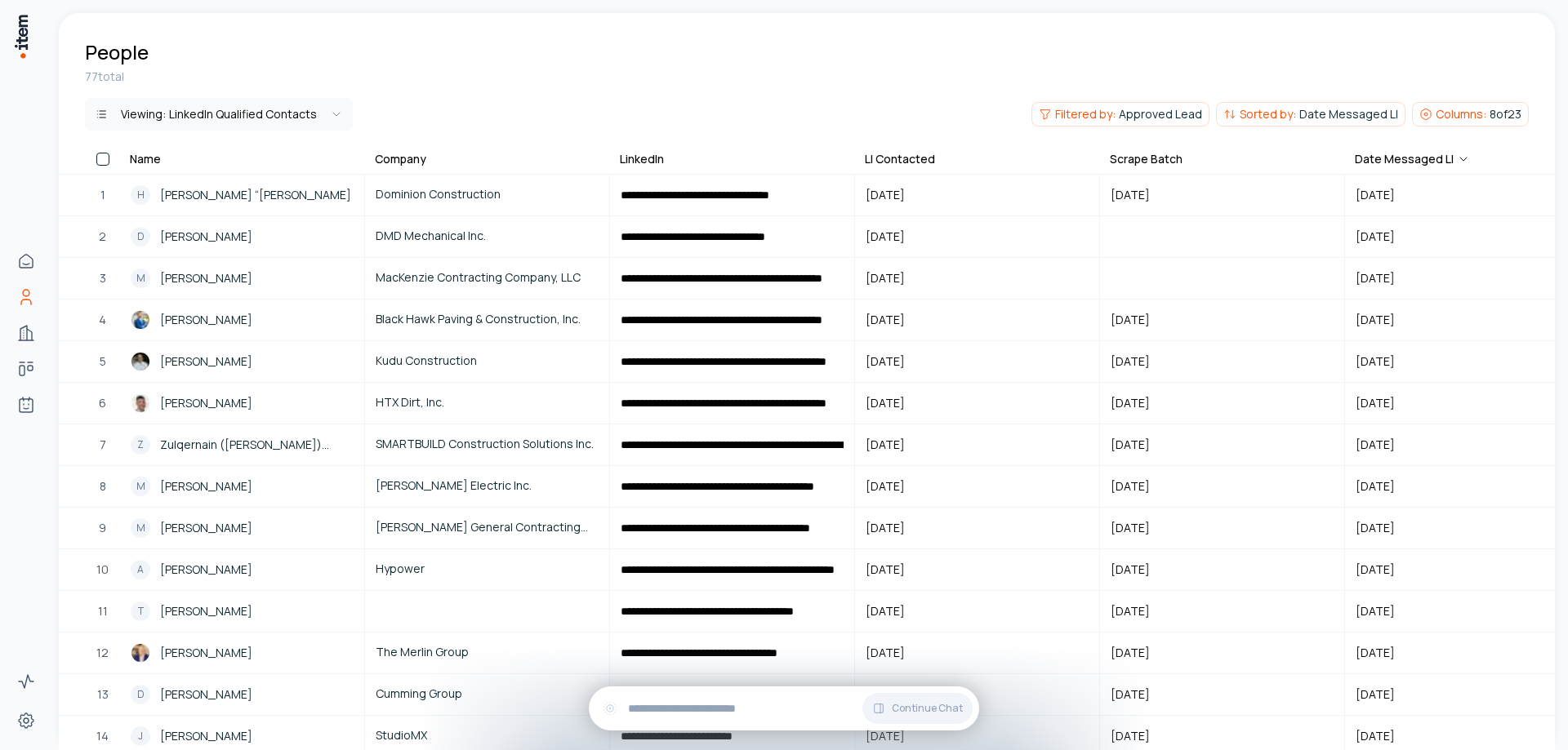
click at [925, 153] on div "LI Contacted" at bounding box center [900, 159] width 70 height 16
click at [943, 154] on icon at bounding box center [944, 159] width 13 height 13
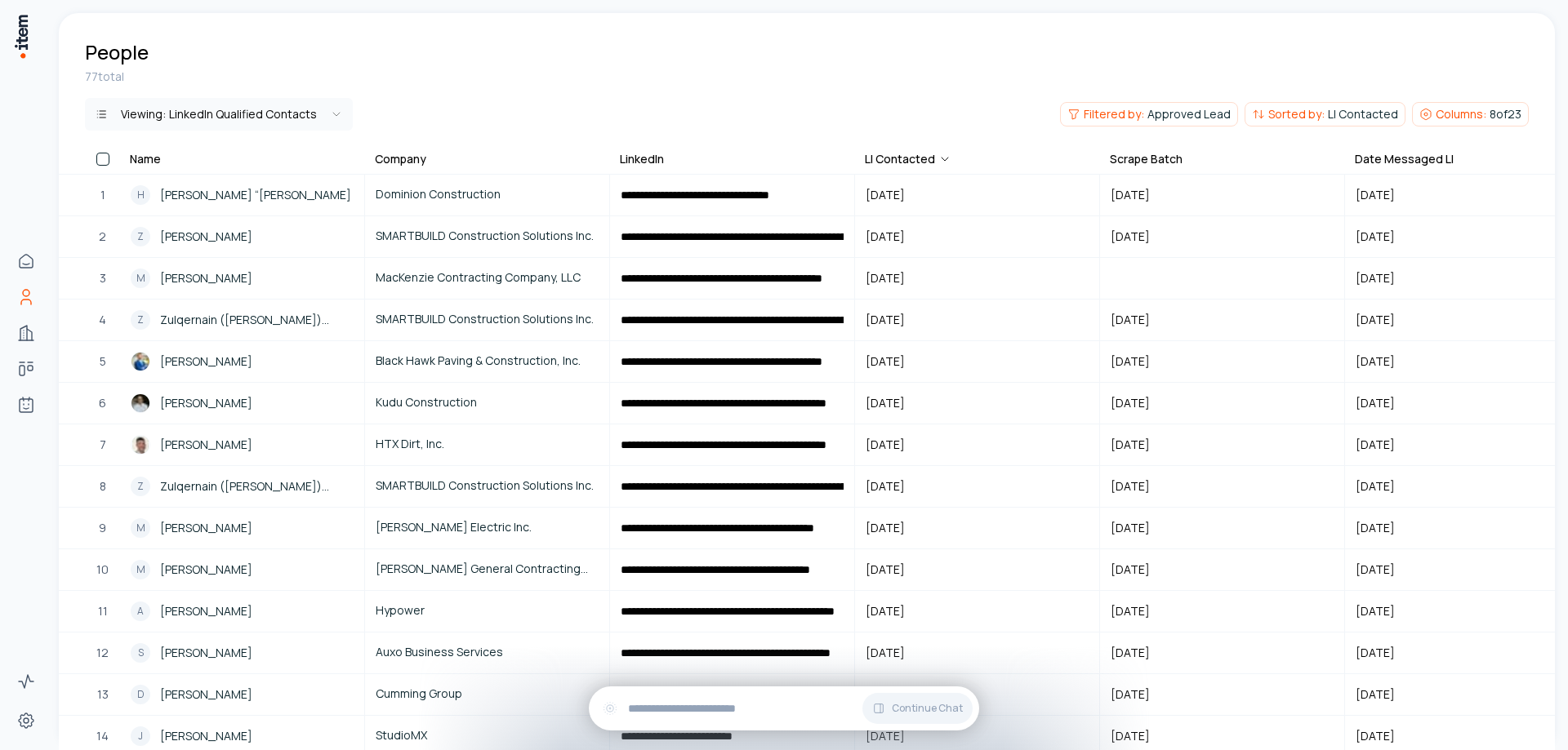
click at [868, 45] on div "People" at bounding box center [807, 38] width 1496 height 52
click at [1188, 107] on span "Approved Lead" at bounding box center [1189, 115] width 84 height 16
click at [891, 187] on button "Approved Lead" at bounding box center [858, 189] width 123 height 26
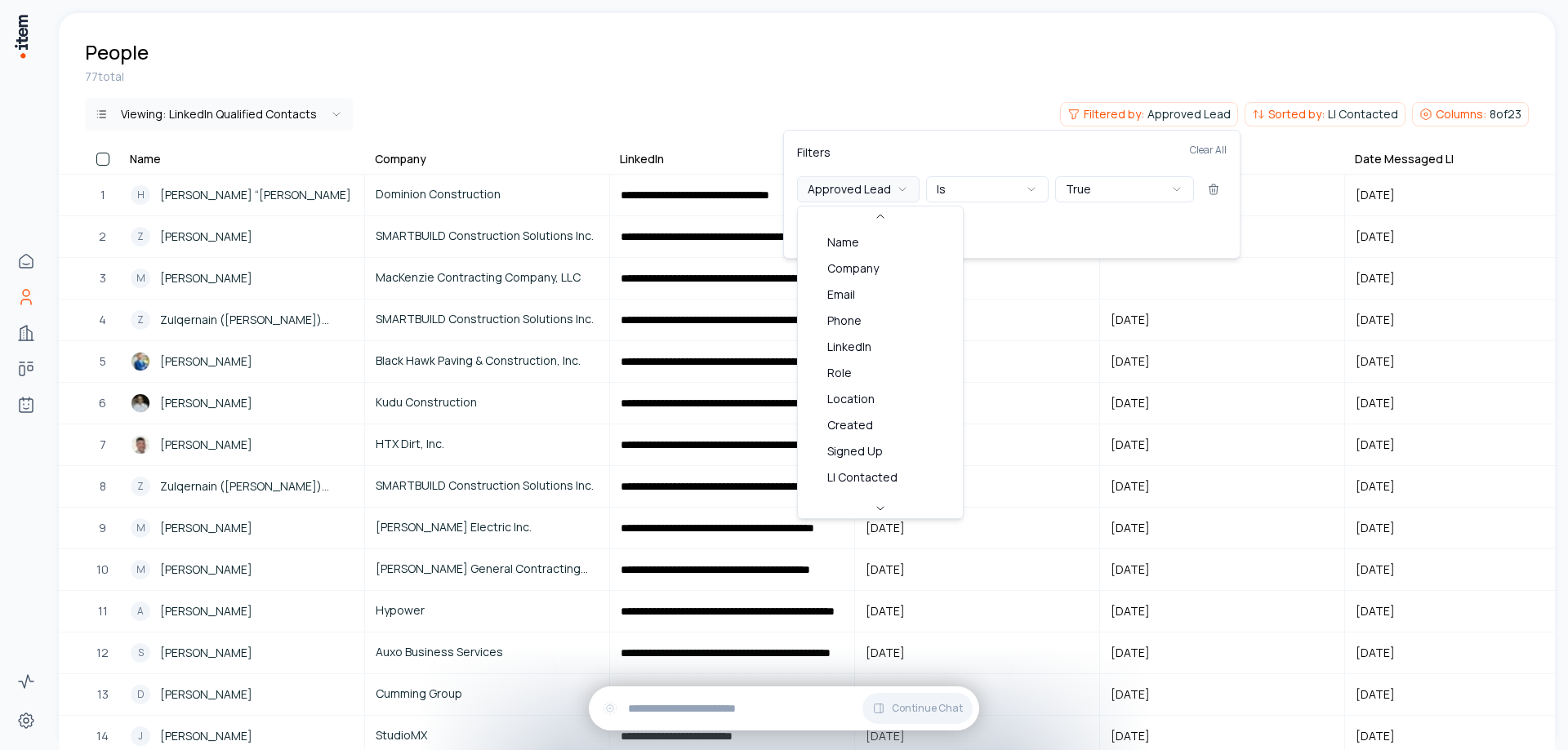
scroll to position [305, 0]
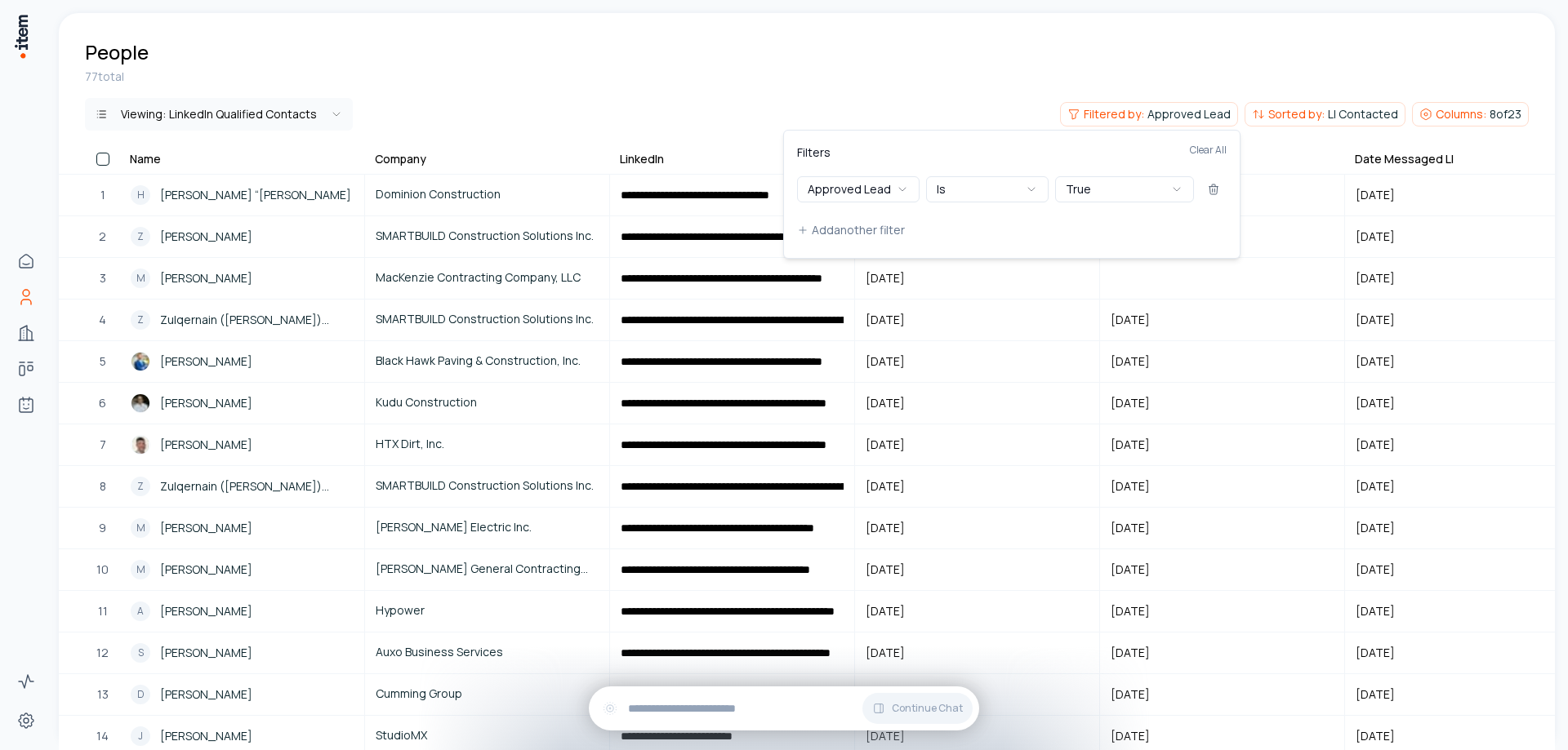
click at [907, 145] on div "Filters Clear All" at bounding box center [1011, 160] width 429 height 33
click at [961, 73] on html "**********" at bounding box center [784, 375] width 1568 height 750
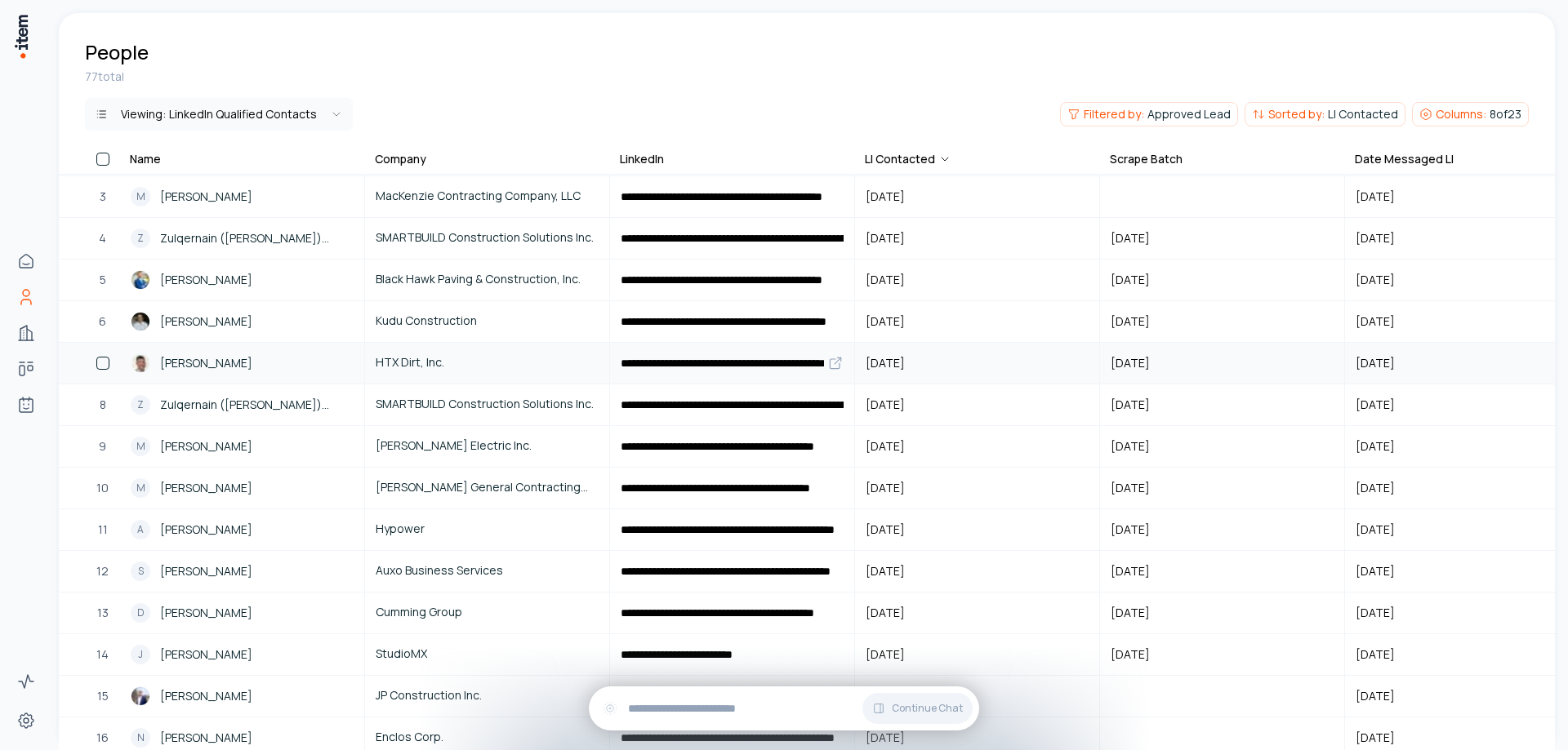
scroll to position [0, 0]
